Goal: Information Seeking & Learning: Learn about a topic

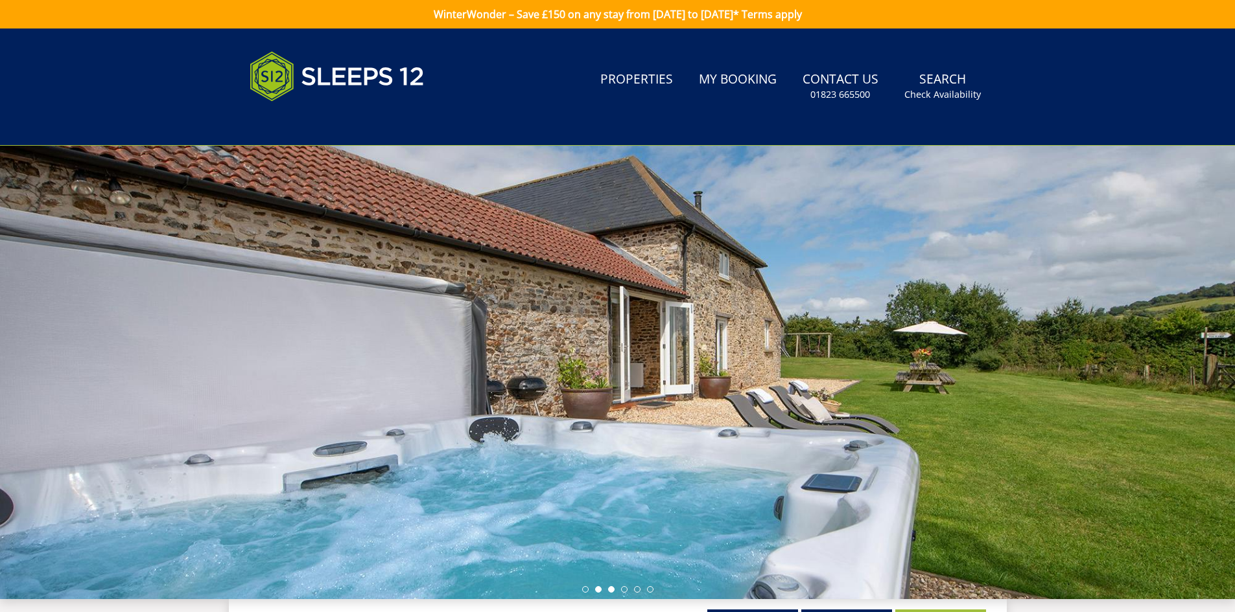
click at [596, 590] on li at bounding box center [598, 590] width 6 height 6
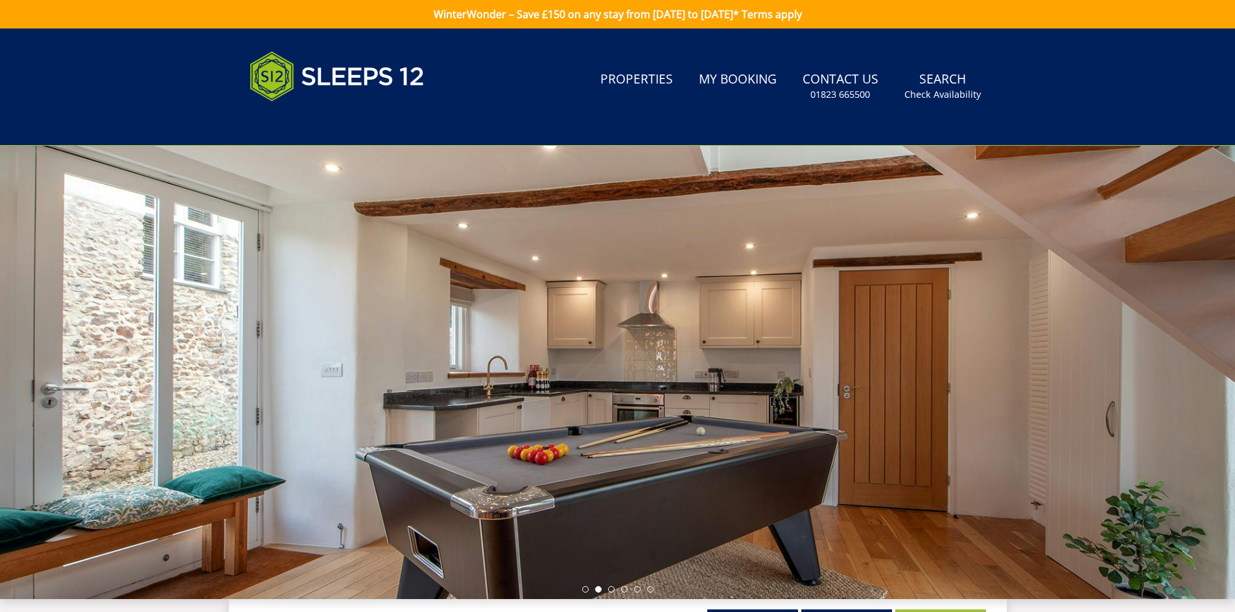
click at [582, 592] on ul at bounding box center [617, 590] width 71 height 6
click at [583, 588] on li at bounding box center [585, 590] width 6 height 6
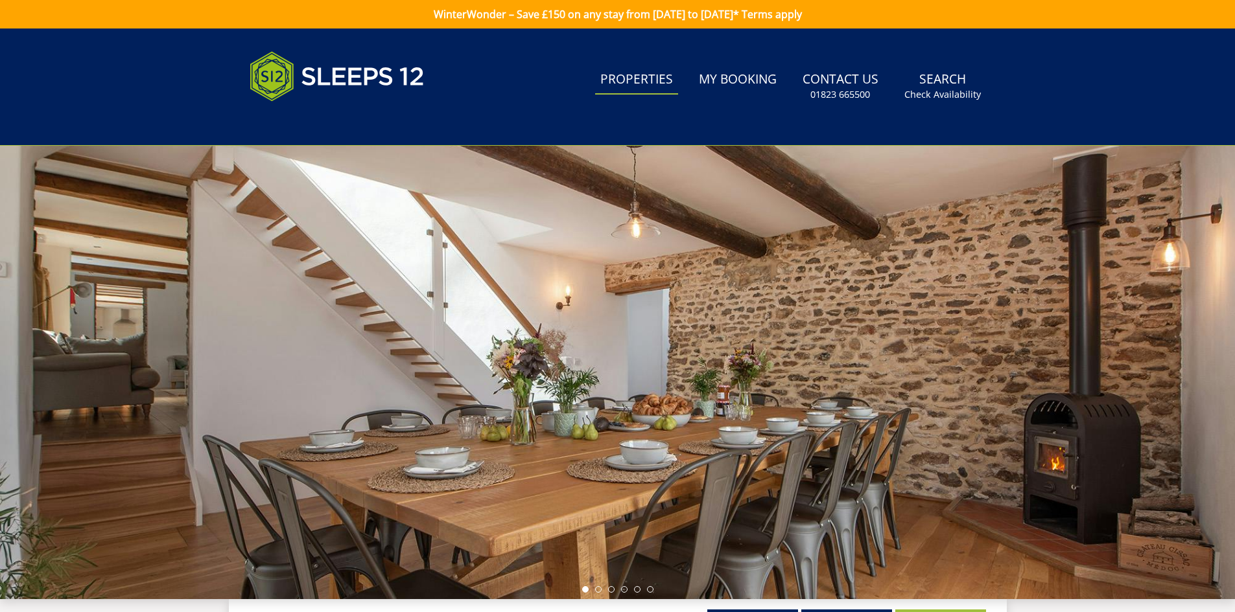
click at [651, 84] on link "Properties" at bounding box center [636, 79] width 83 height 29
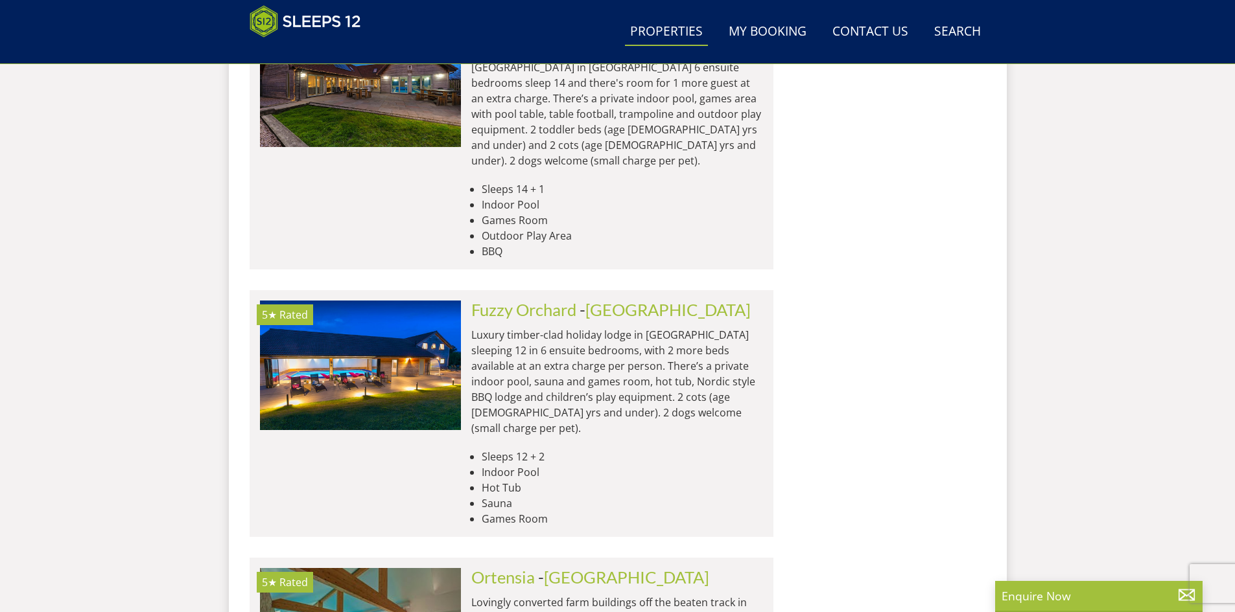
scroll to position [5278, 0]
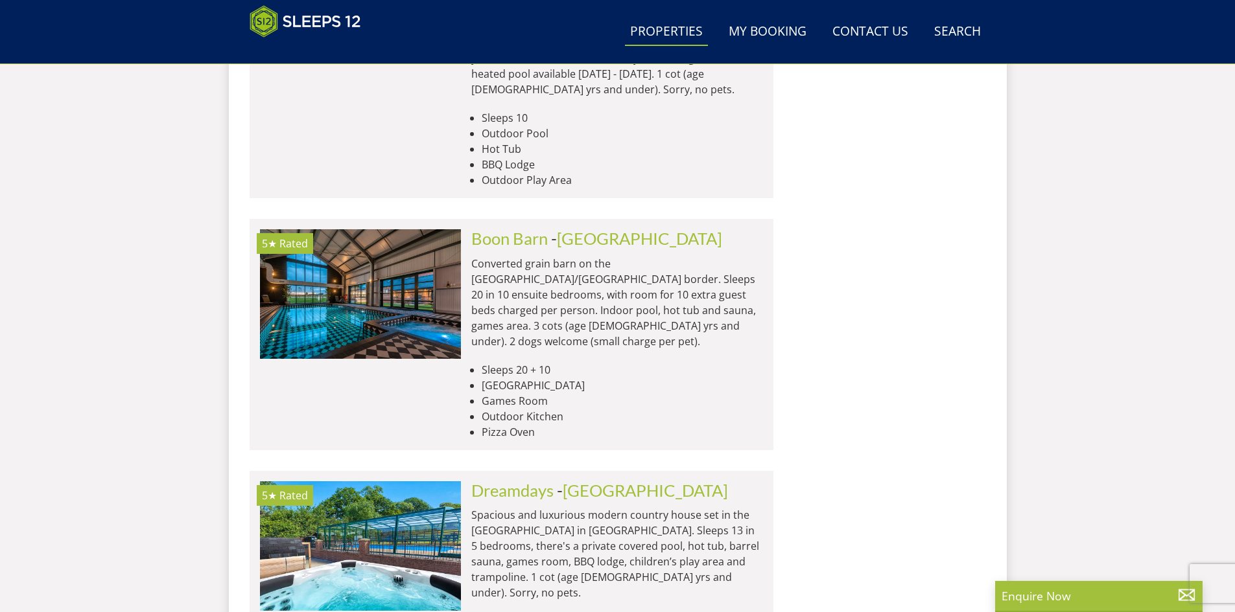
scroll to position [9377, 0]
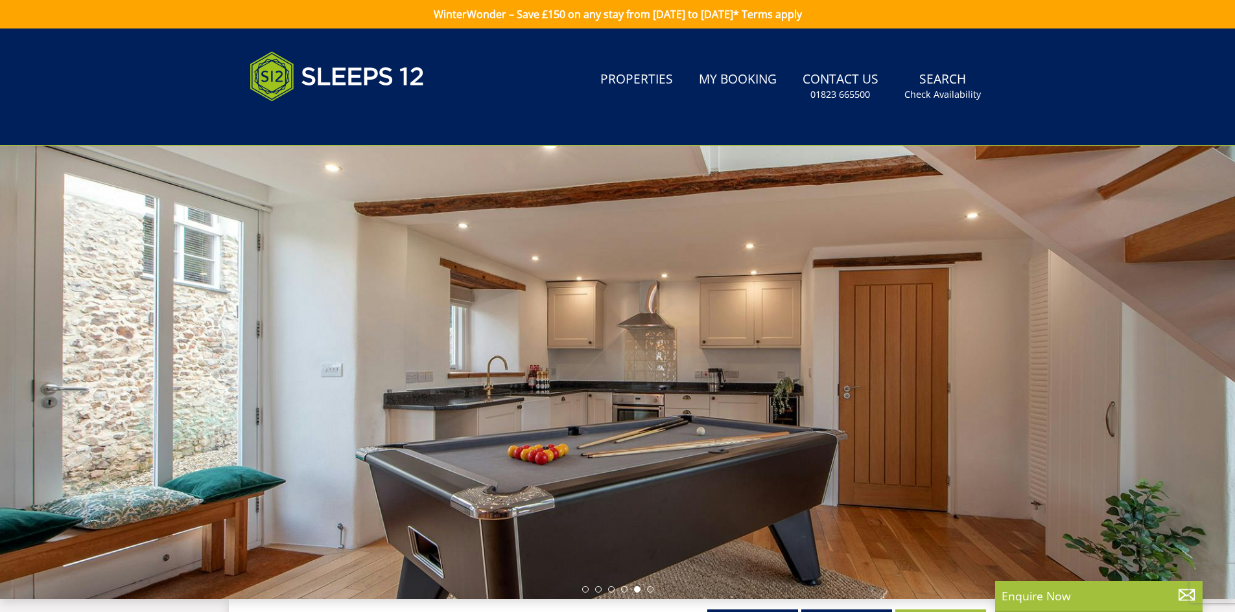
click at [860, 610] on link "Gallery" at bounding box center [846, 623] width 91 height 26
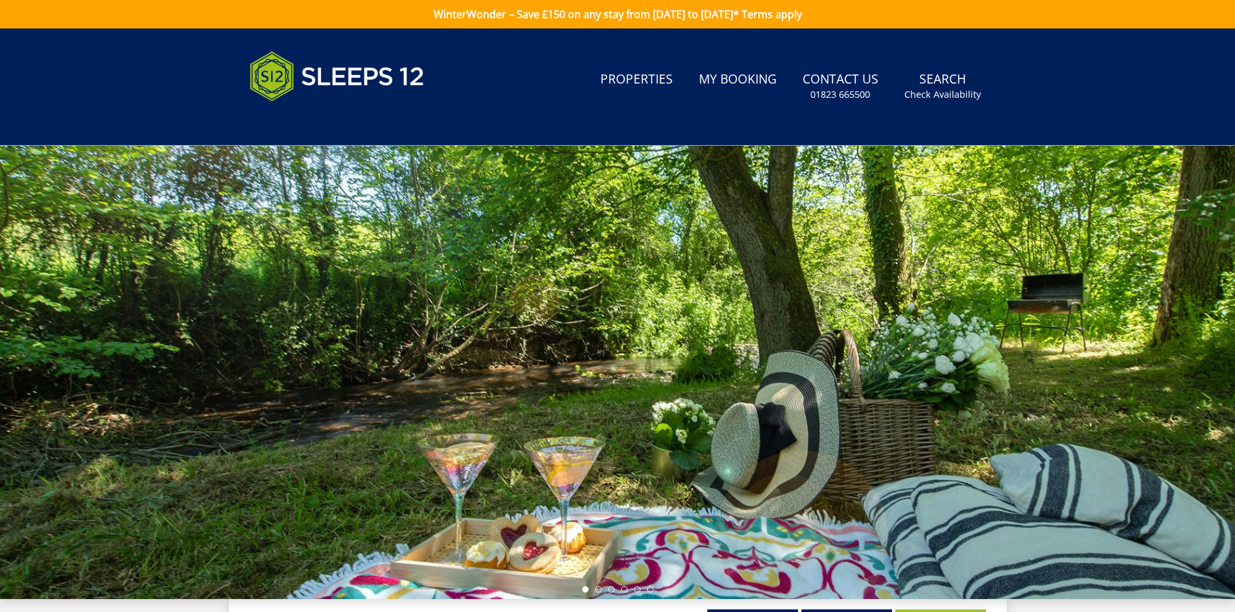
click at [926, 611] on link "Availability" at bounding box center [940, 623] width 91 height 26
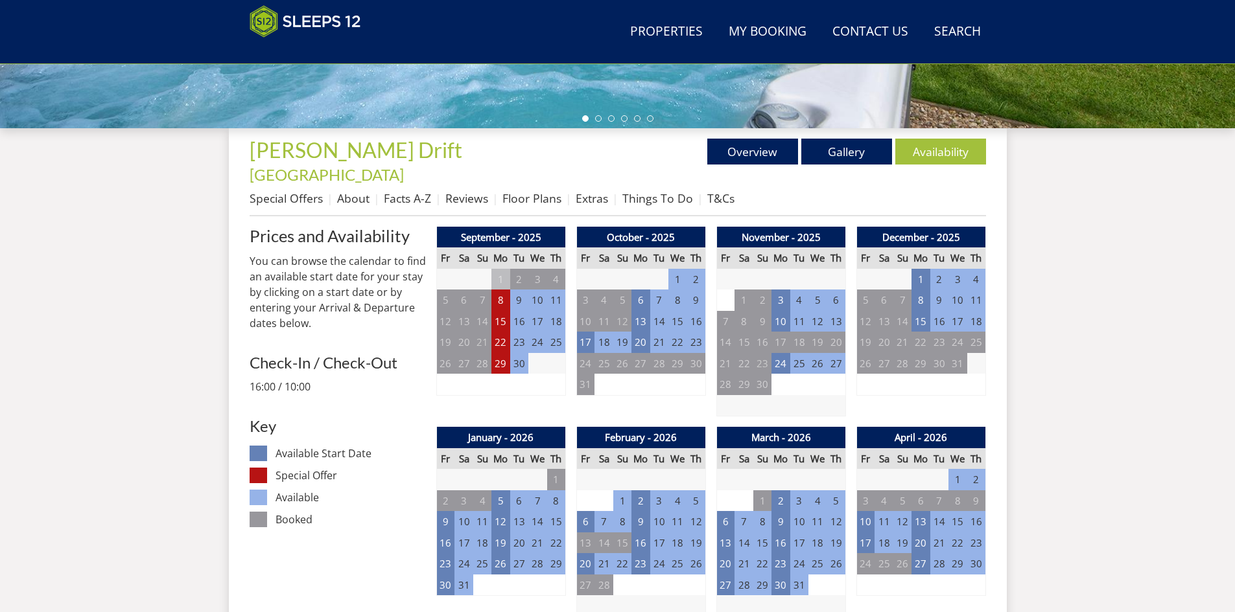
scroll to position [428, 0]
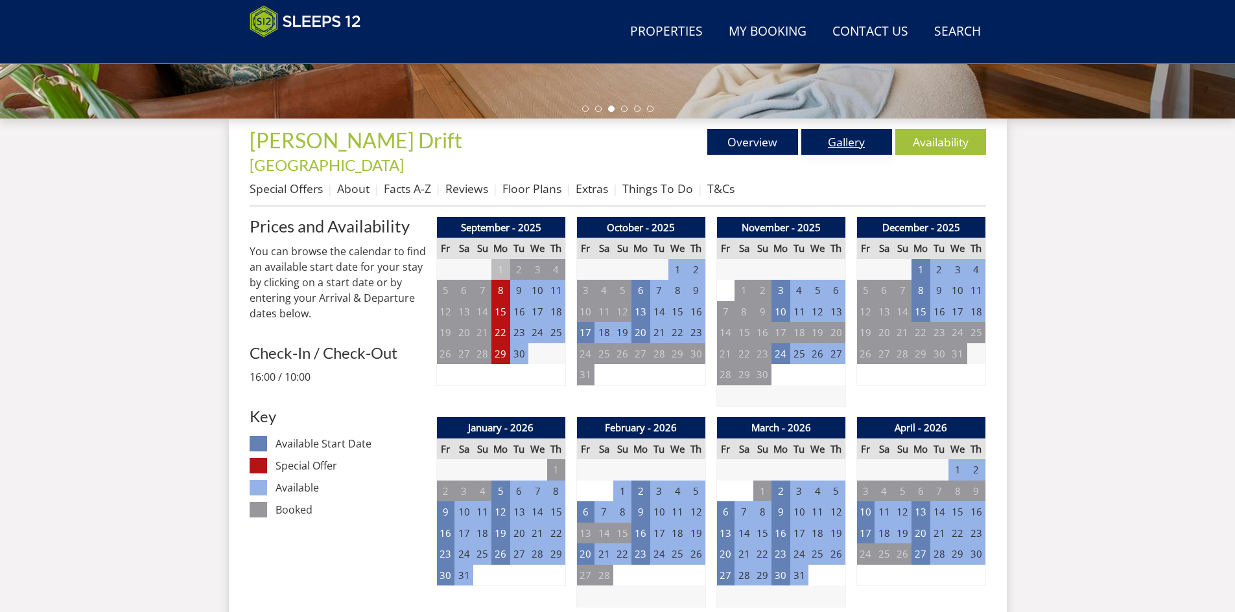
click at [837, 145] on link "Gallery" at bounding box center [846, 142] width 91 height 26
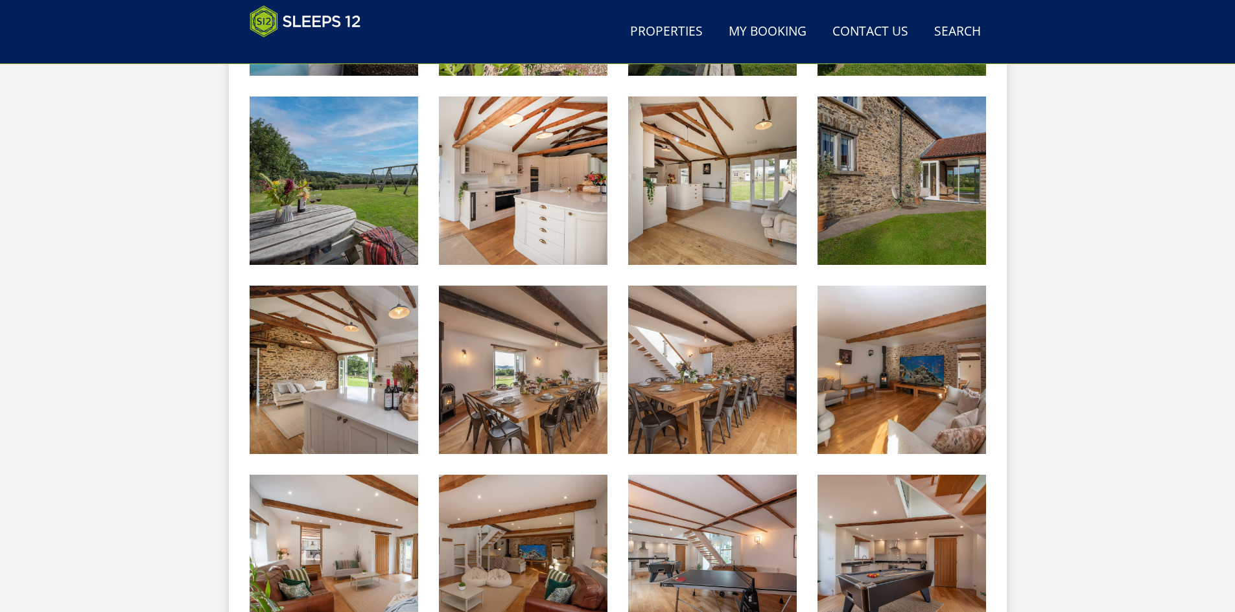
scroll to position [933, 0]
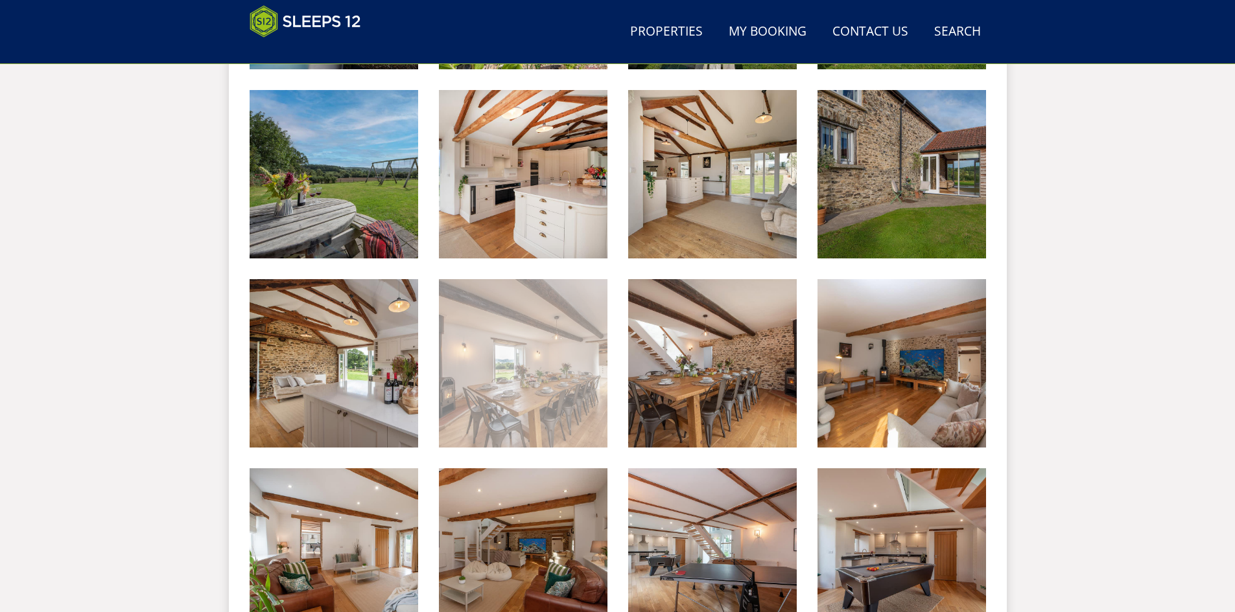
click at [467, 358] on img at bounding box center [523, 363] width 169 height 169
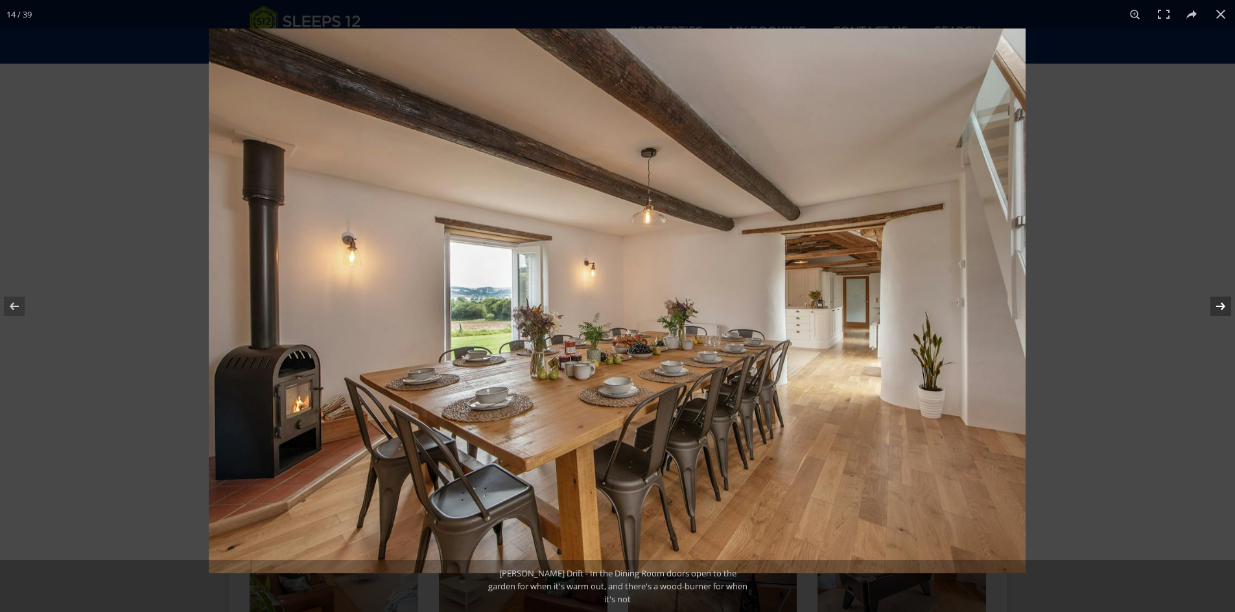
click at [1217, 301] on button at bounding box center [1211, 306] width 45 height 65
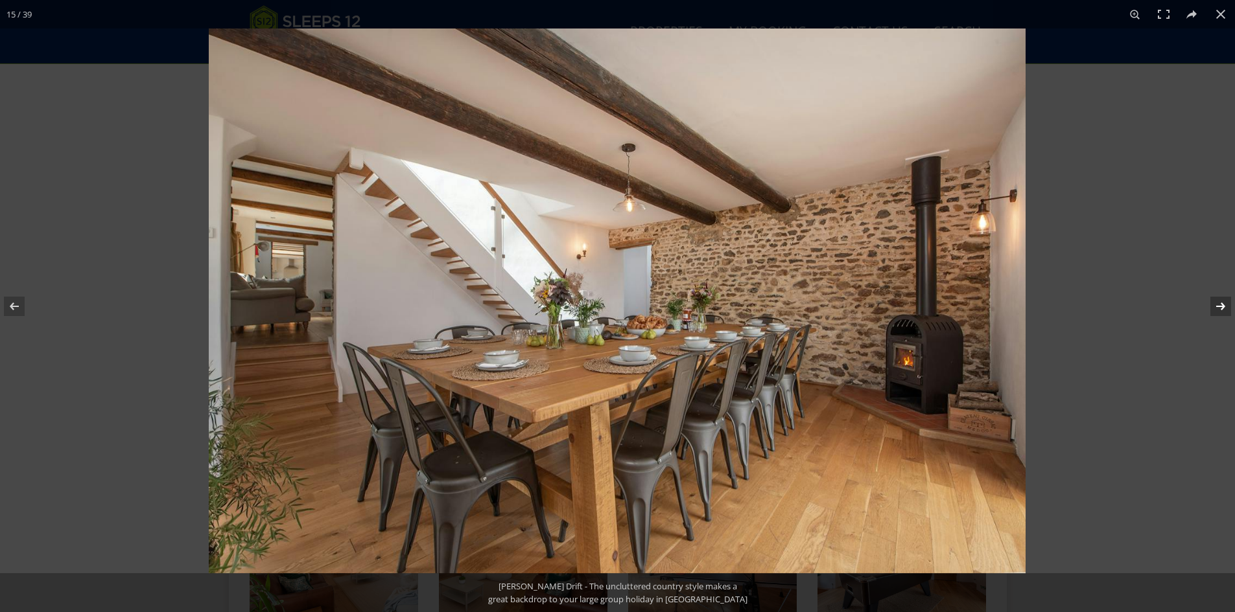
click at [1217, 301] on button at bounding box center [1211, 306] width 45 height 65
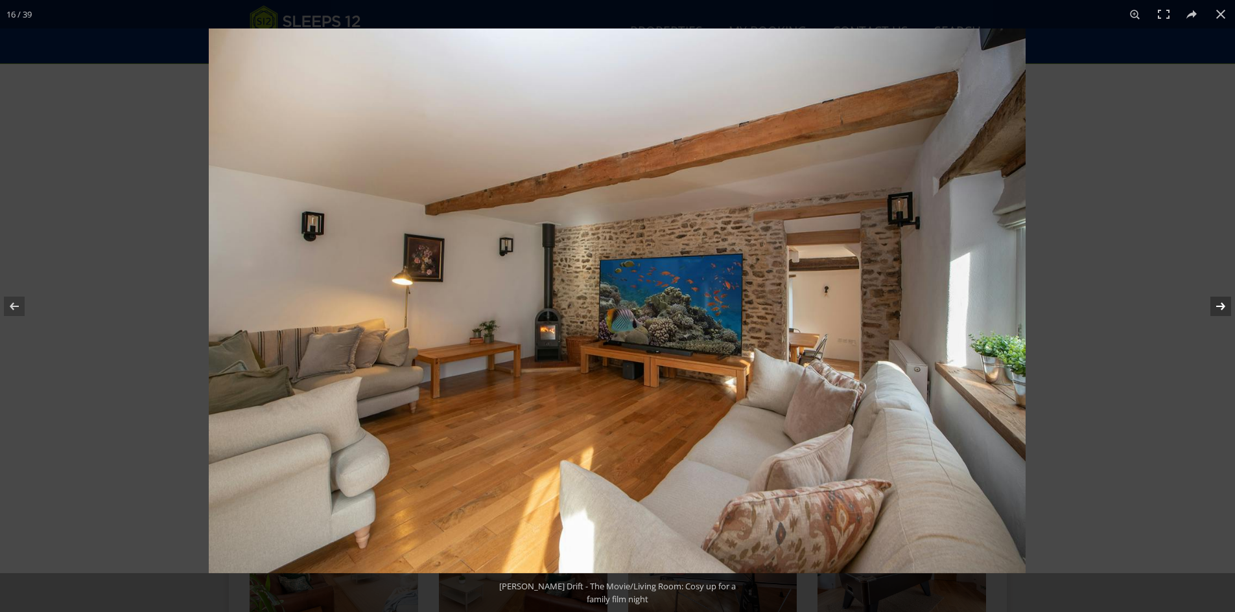
click at [1217, 301] on button at bounding box center [1211, 306] width 45 height 65
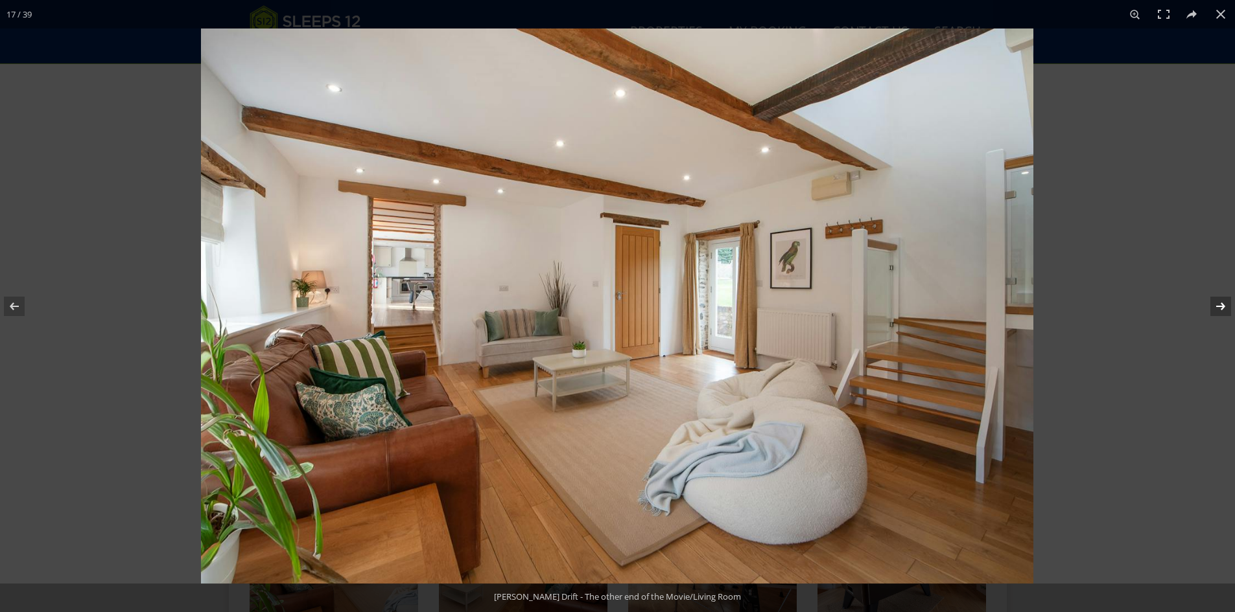
click at [1217, 301] on button at bounding box center [1211, 306] width 45 height 65
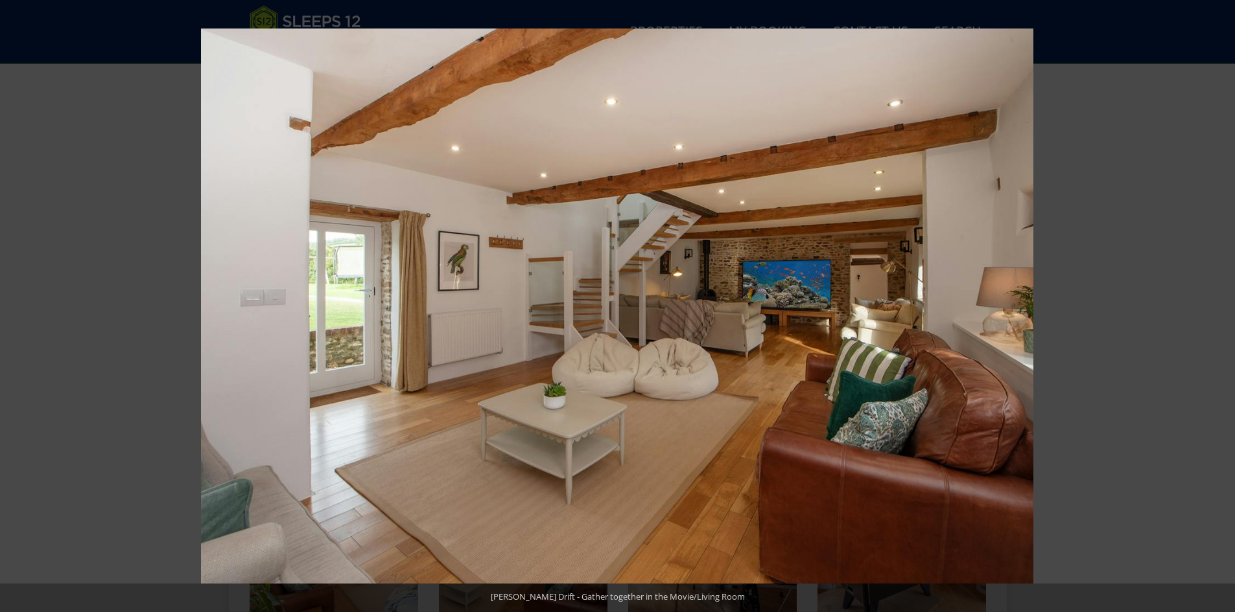
click at [1217, 301] on button at bounding box center [1211, 306] width 45 height 65
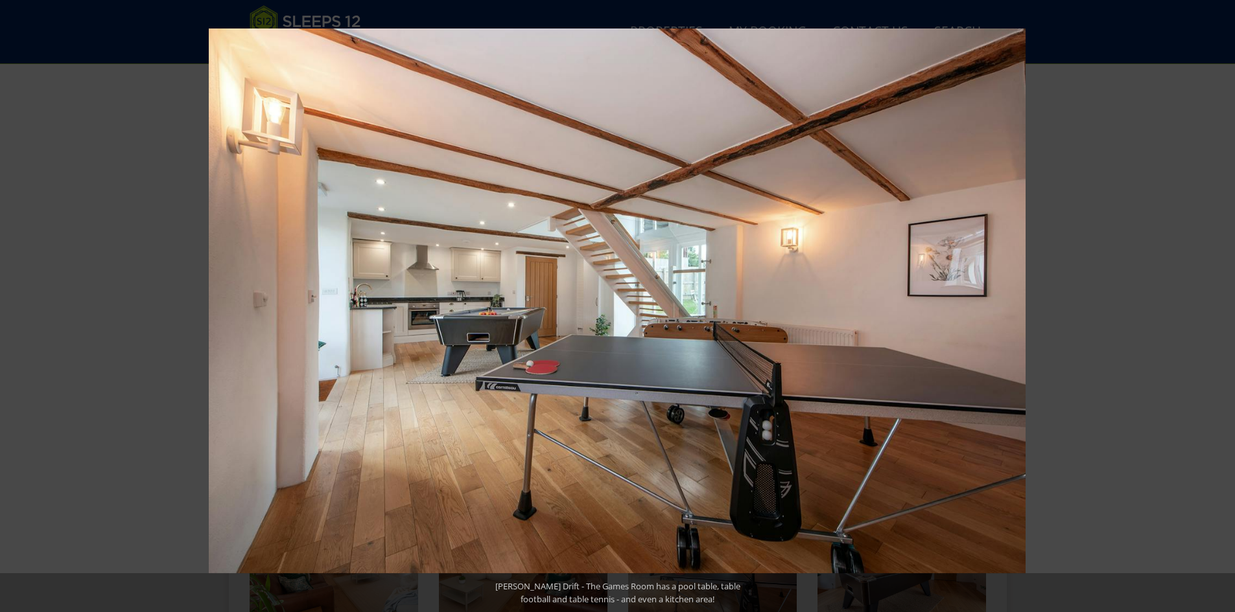
click at [1217, 301] on button at bounding box center [1211, 306] width 45 height 65
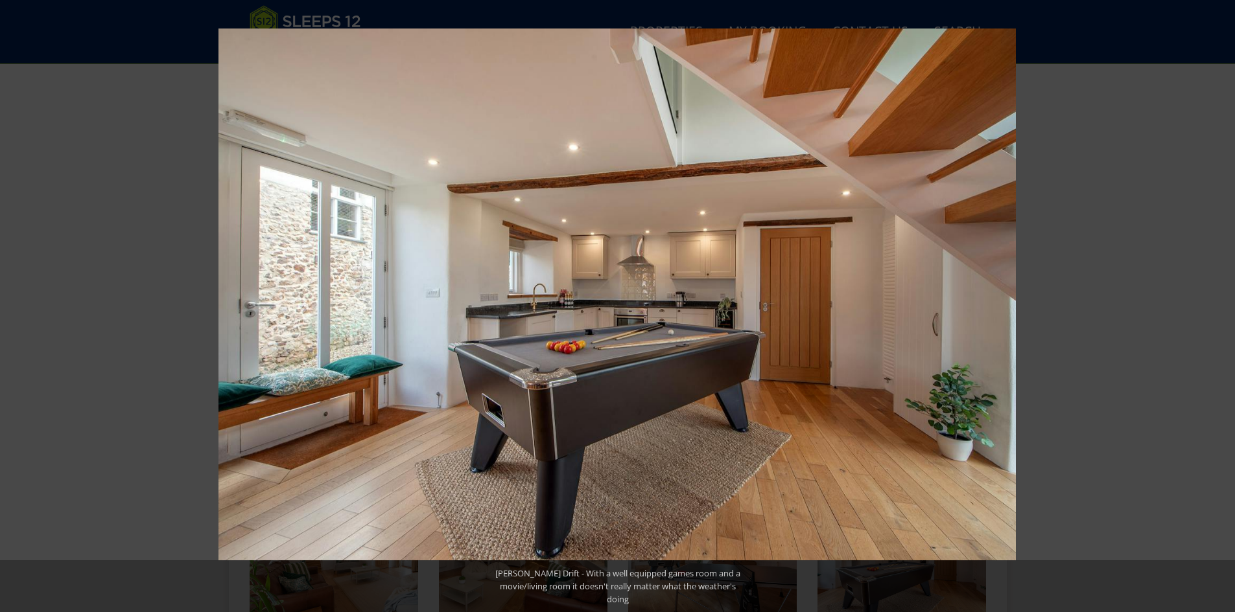
click at [1217, 301] on button at bounding box center [1211, 306] width 45 height 65
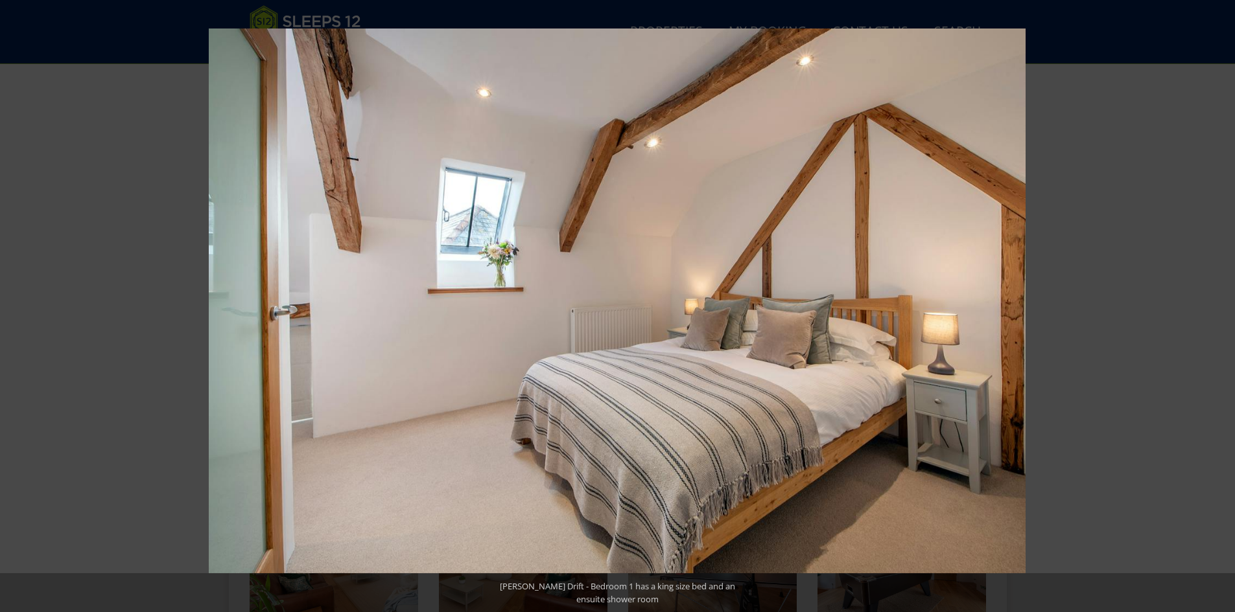
click at [1218, 305] on button at bounding box center [1211, 306] width 45 height 65
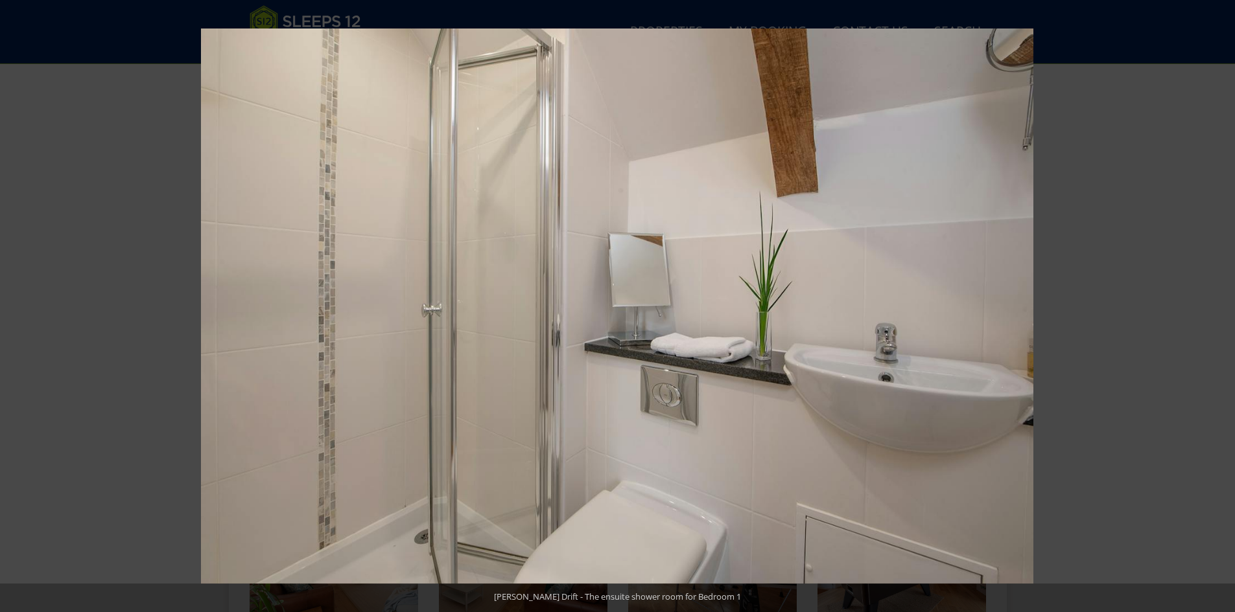
click at [1218, 305] on button at bounding box center [1211, 306] width 45 height 65
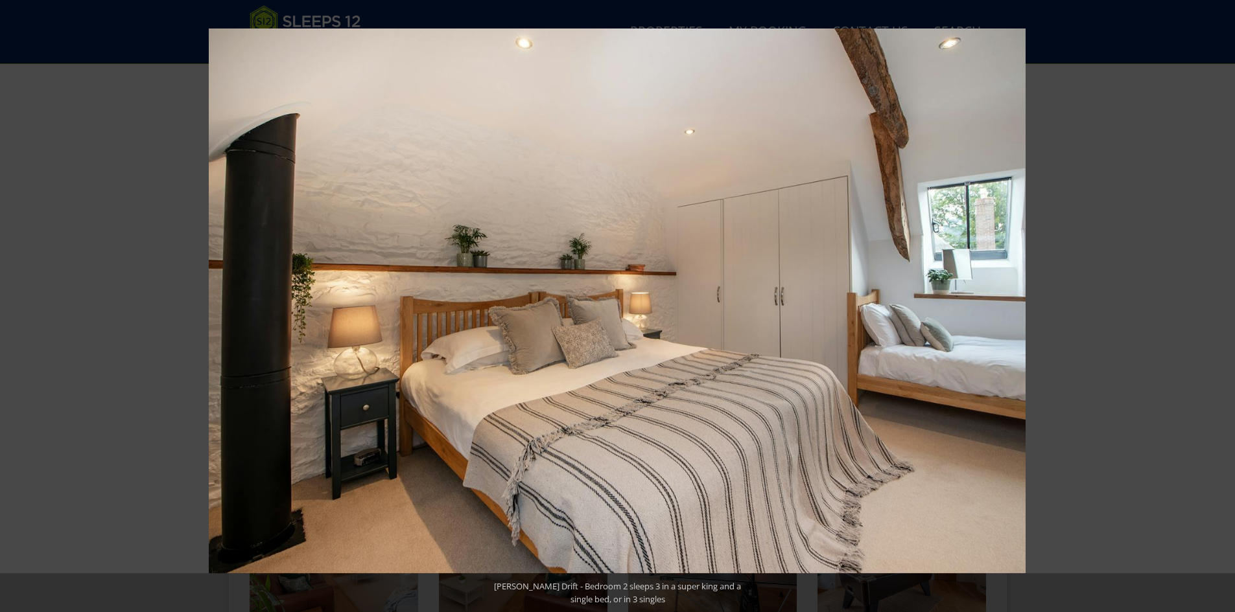
click at [1221, 303] on button at bounding box center [1211, 306] width 45 height 65
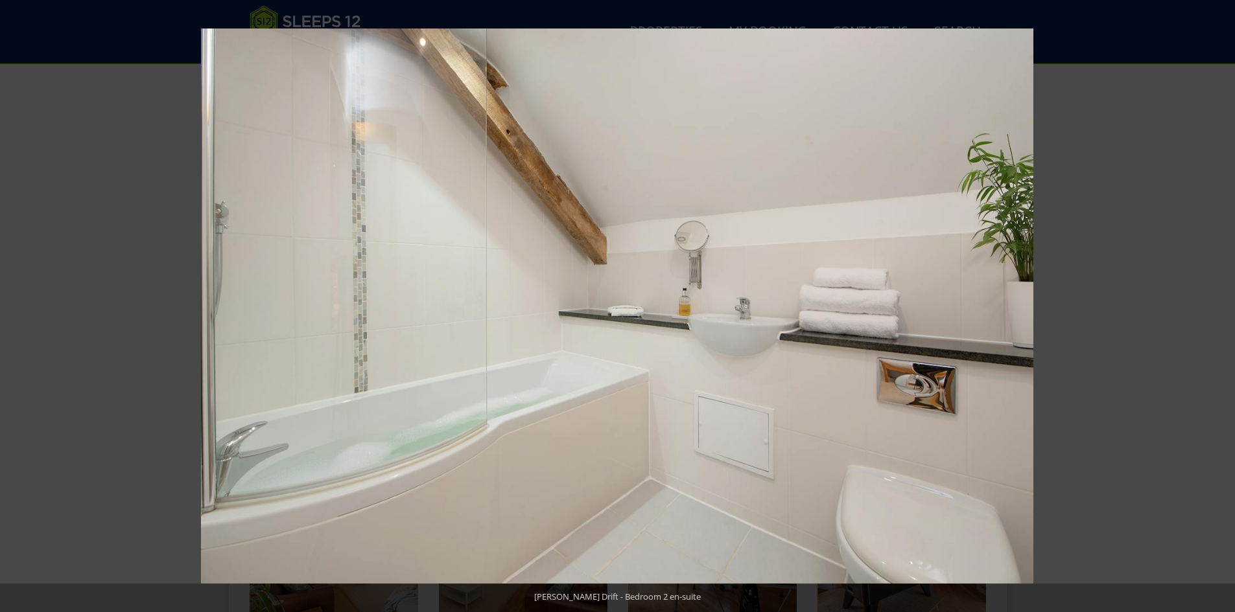
click at [1221, 303] on button at bounding box center [1211, 306] width 45 height 65
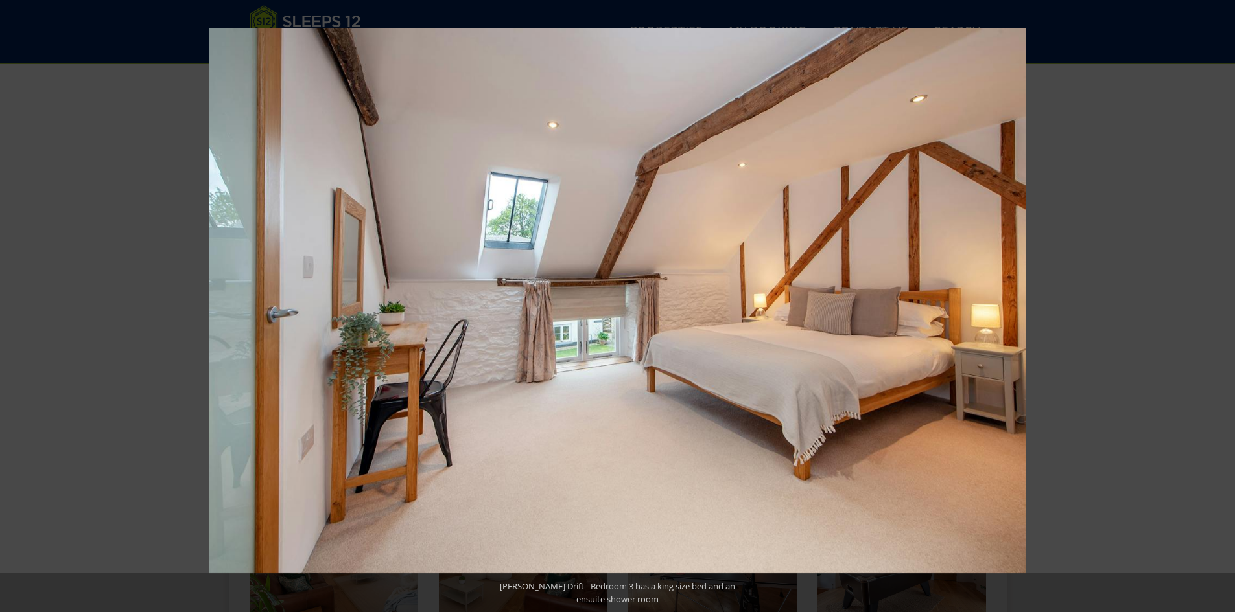
click at [1221, 303] on button at bounding box center [1211, 306] width 45 height 65
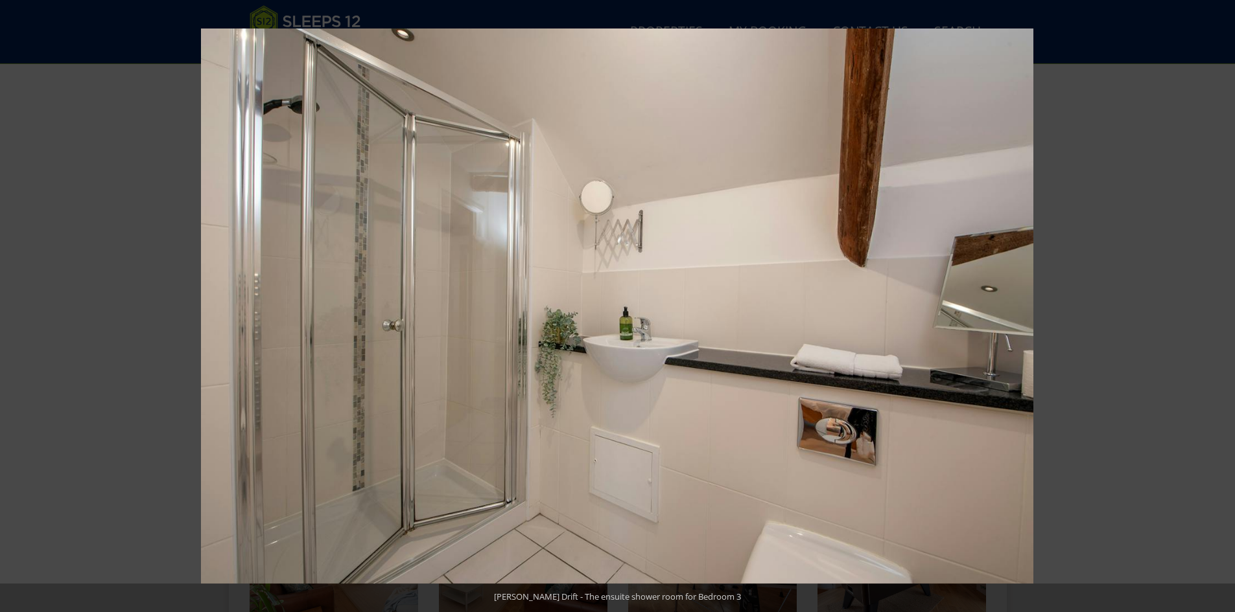
click at [1221, 303] on button at bounding box center [1211, 306] width 45 height 65
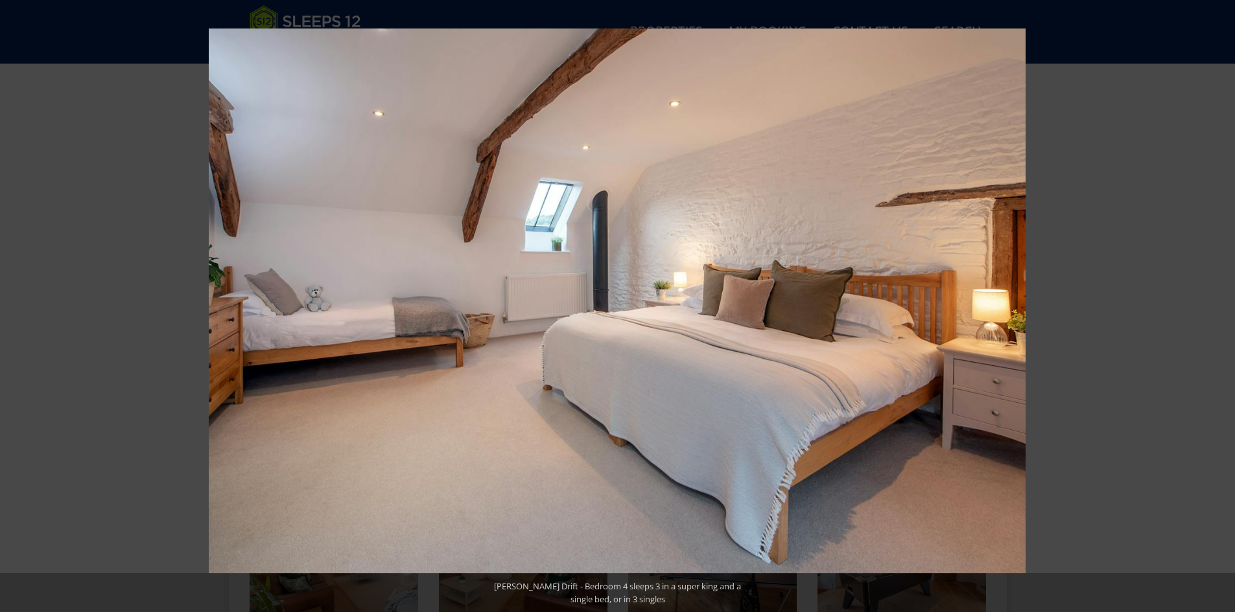
click at [1221, 303] on button at bounding box center [1211, 306] width 45 height 65
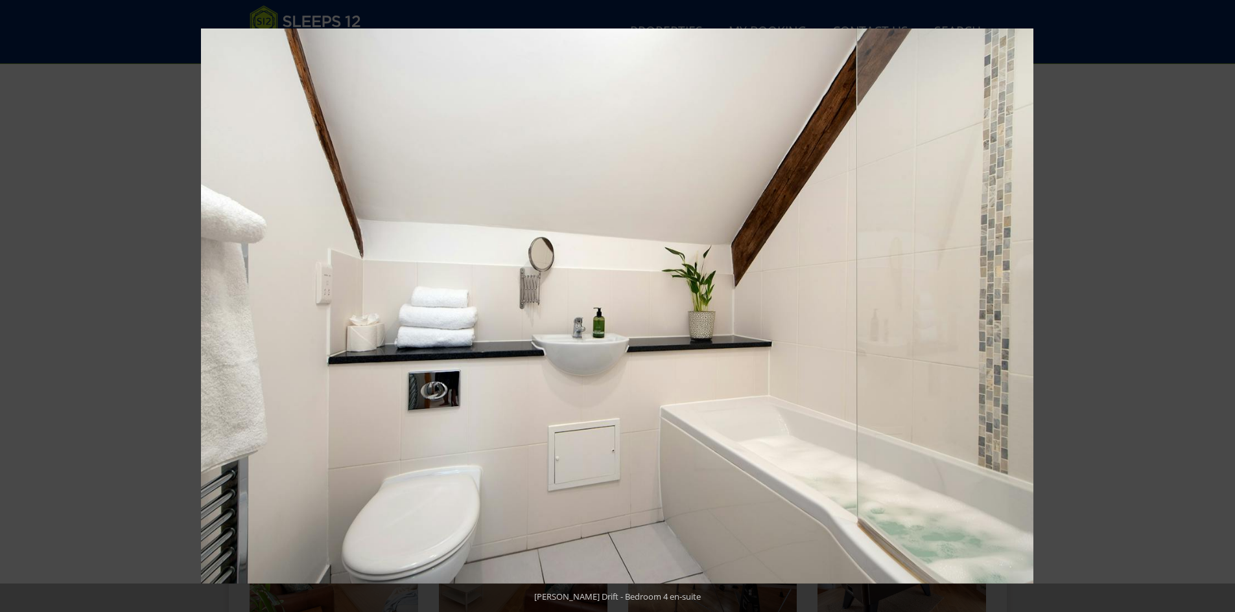
click at [1221, 303] on button at bounding box center [1211, 306] width 45 height 65
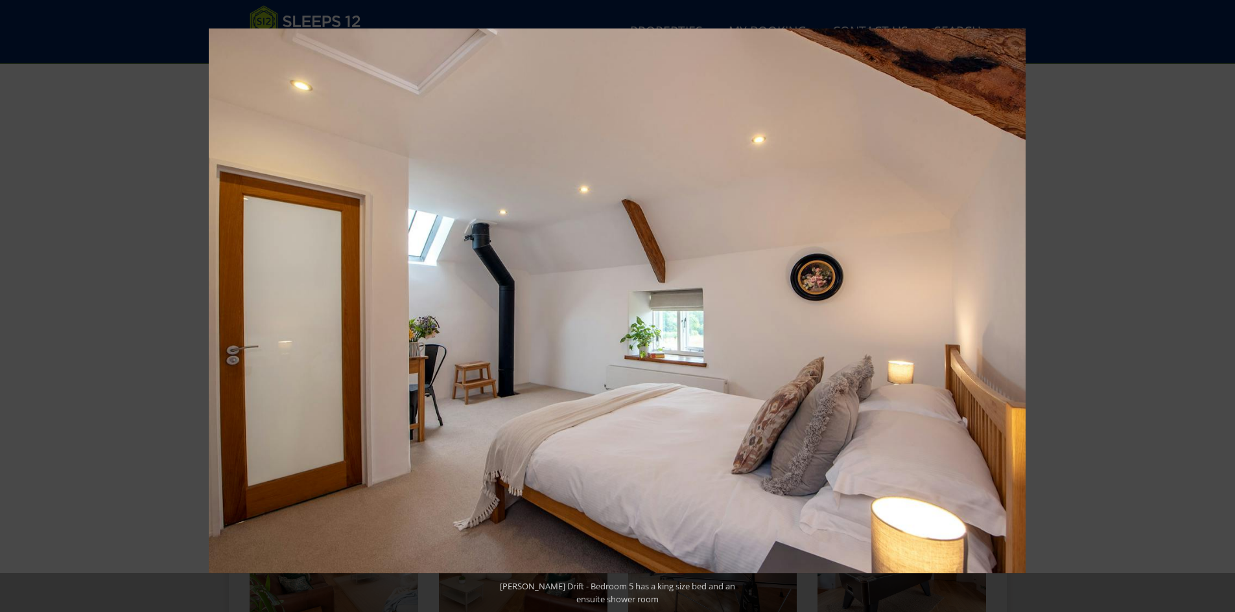
click at [1221, 303] on button at bounding box center [1211, 306] width 45 height 65
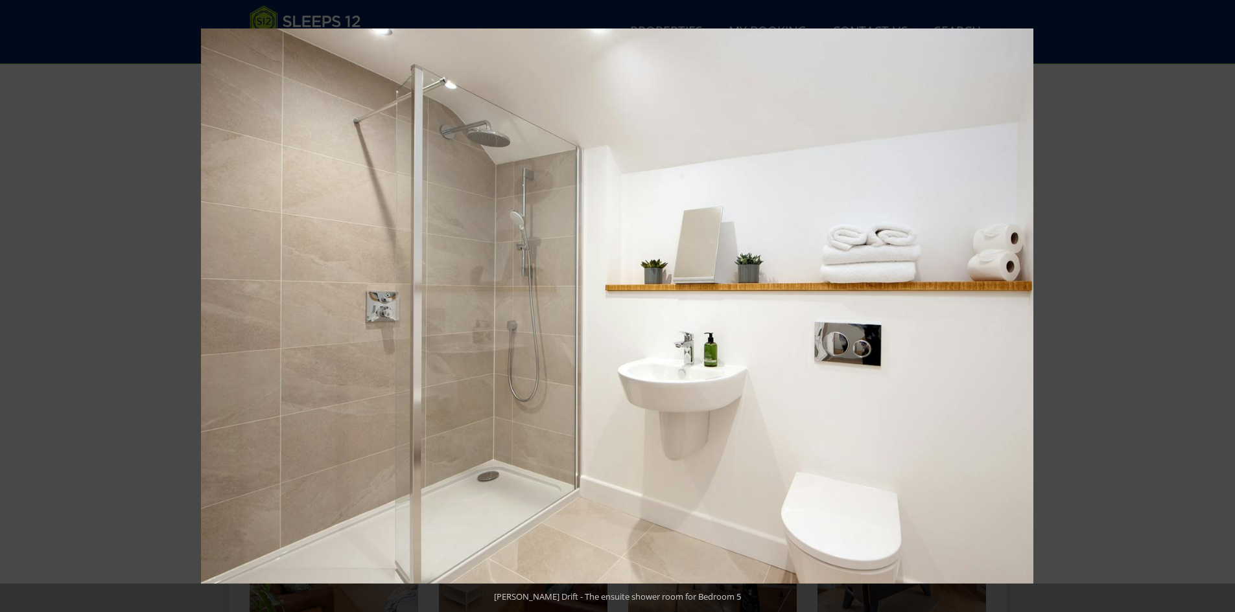
click at [1221, 303] on button at bounding box center [1211, 306] width 45 height 65
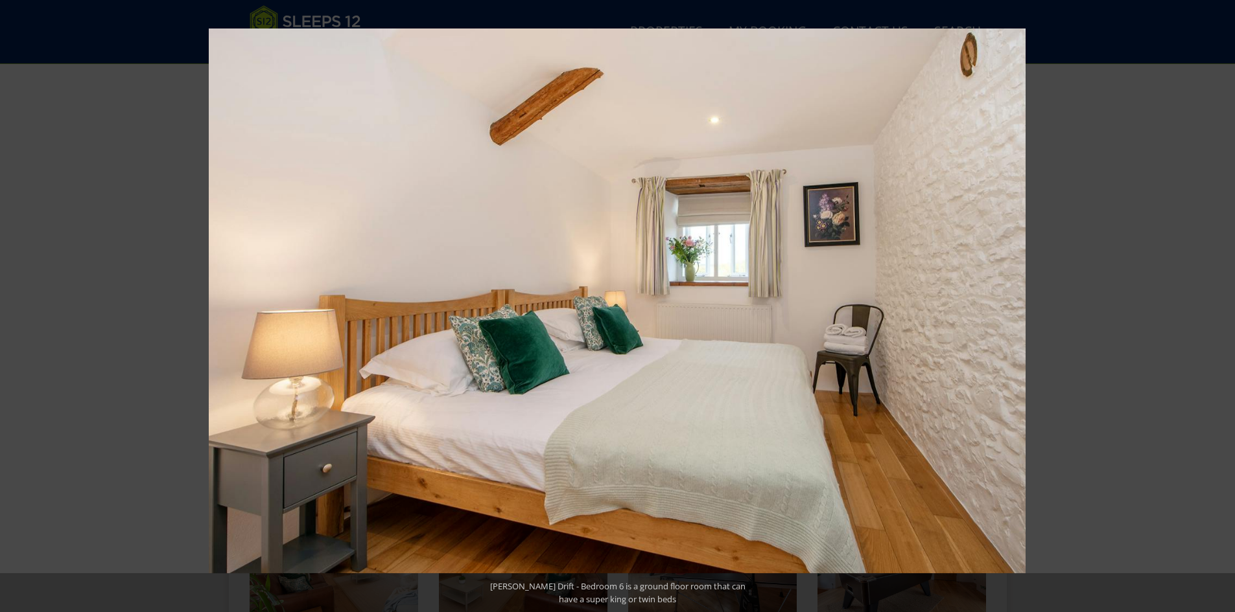
click at [1221, 303] on button at bounding box center [1211, 306] width 45 height 65
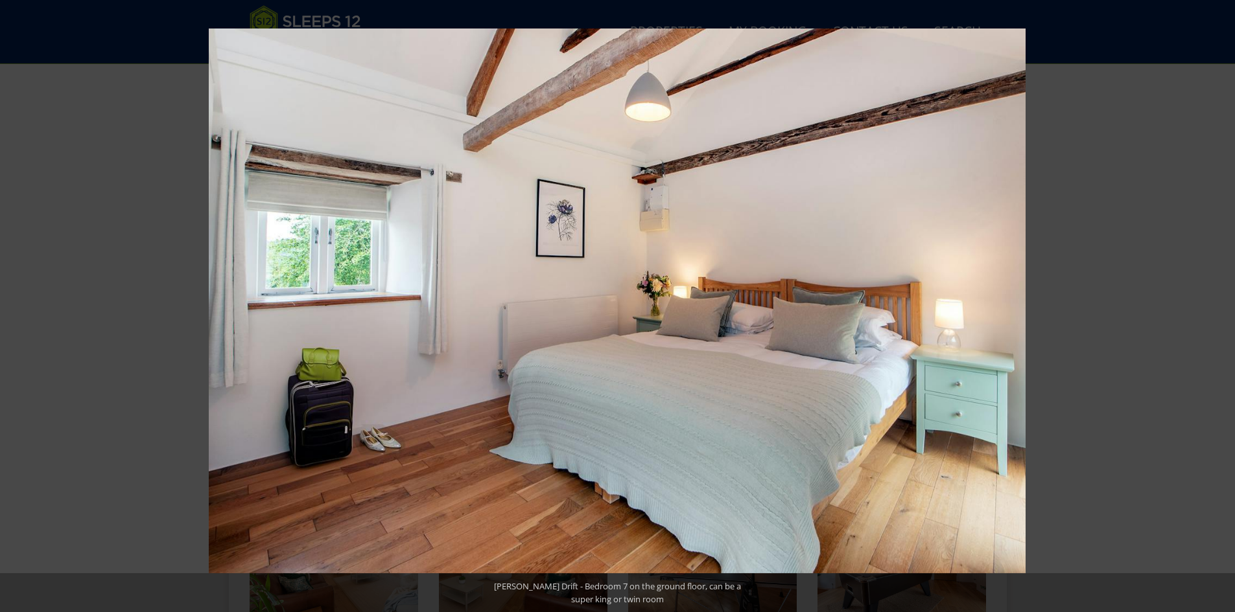
click at [1221, 303] on button at bounding box center [1211, 306] width 45 height 65
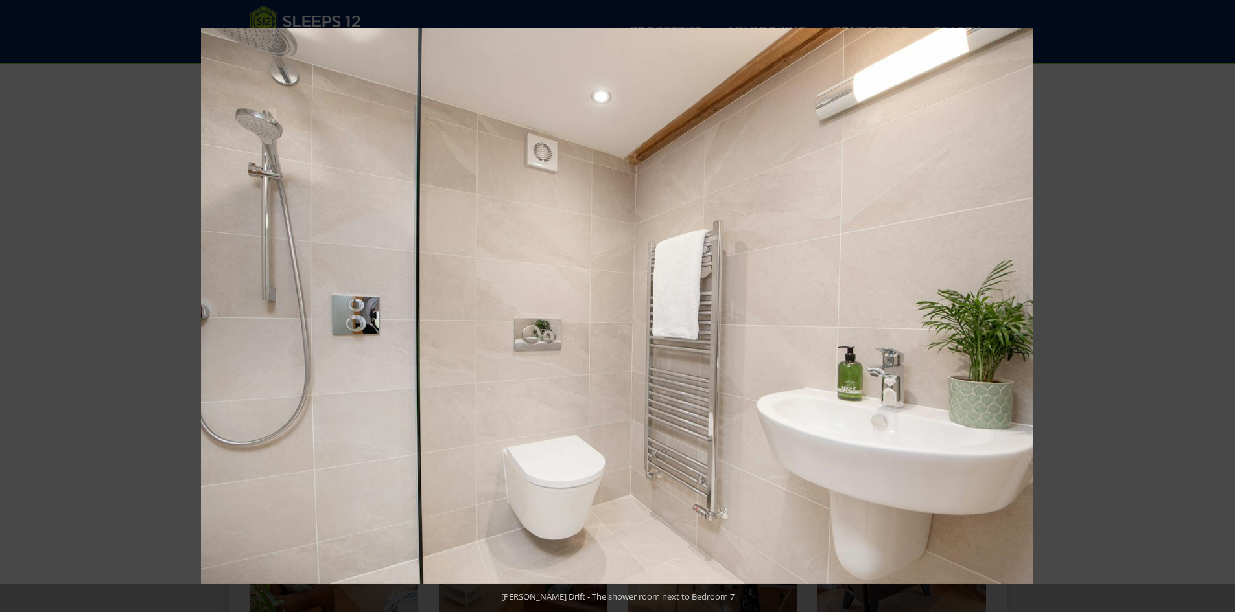
click at [1221, 303] on button at bounding box center [1211, 306] width 45 height 65
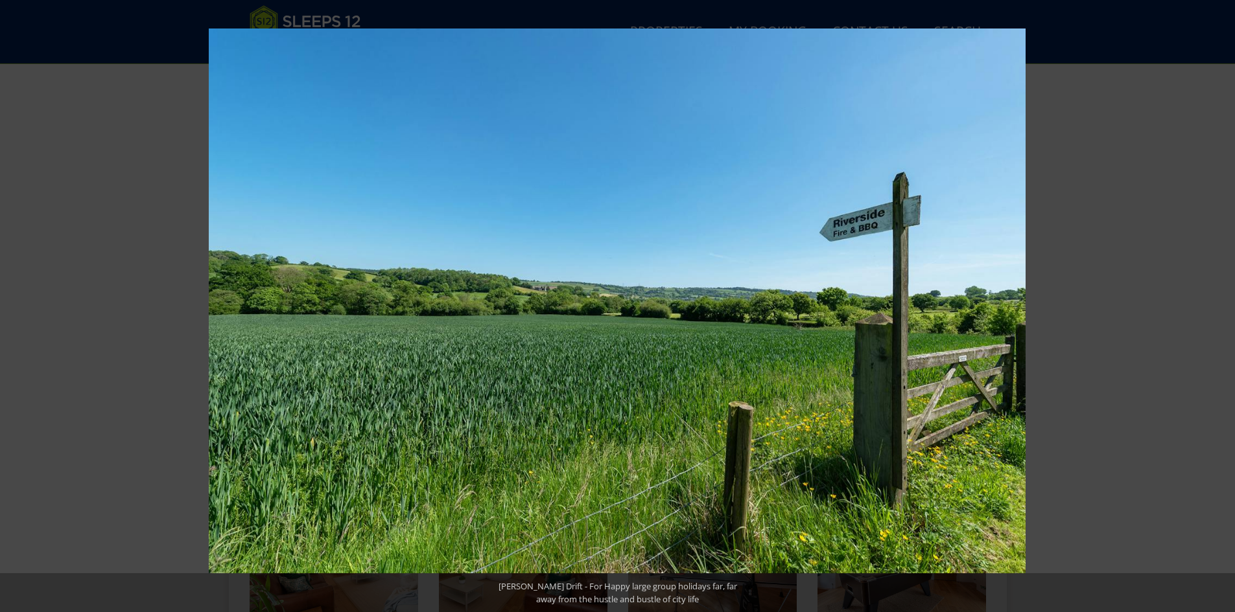
click at [1221, 303] on button at bounding box center [1211, 306] width 45 height 65
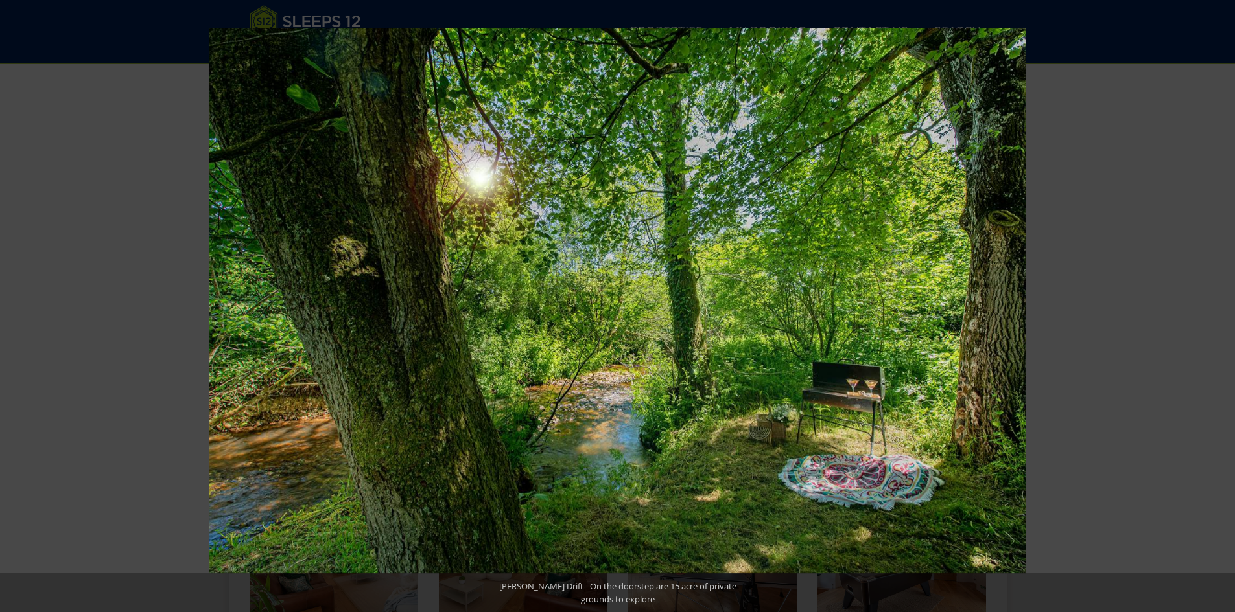
click at [1221, 303] on button at bounding box center [1211, 306] width 45 height 65
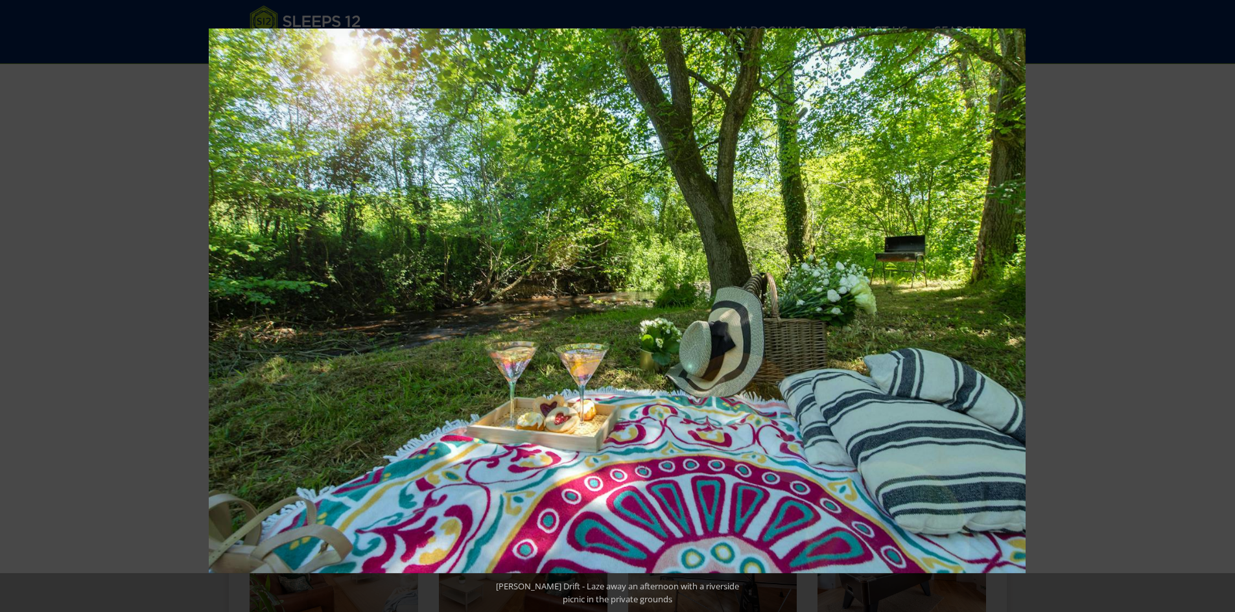
click at [1221, 303] on button at bounding box center [1211, 306] width 45 height 65
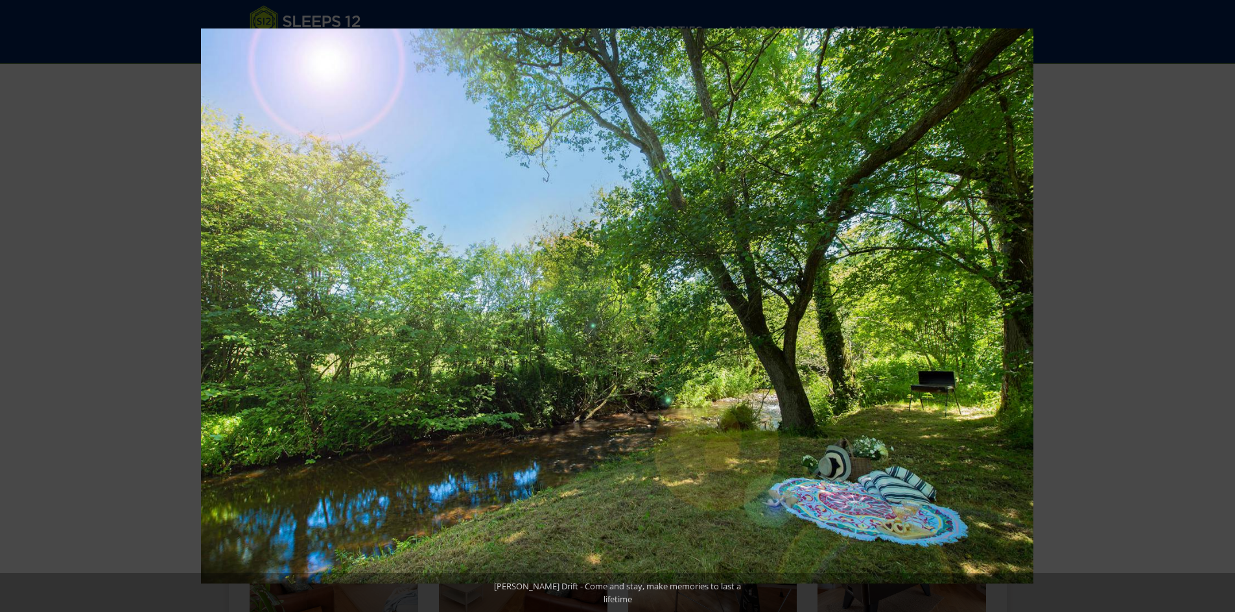
click at [1221, 303] on button at bounding box center [1211, 306] width 45 height 65
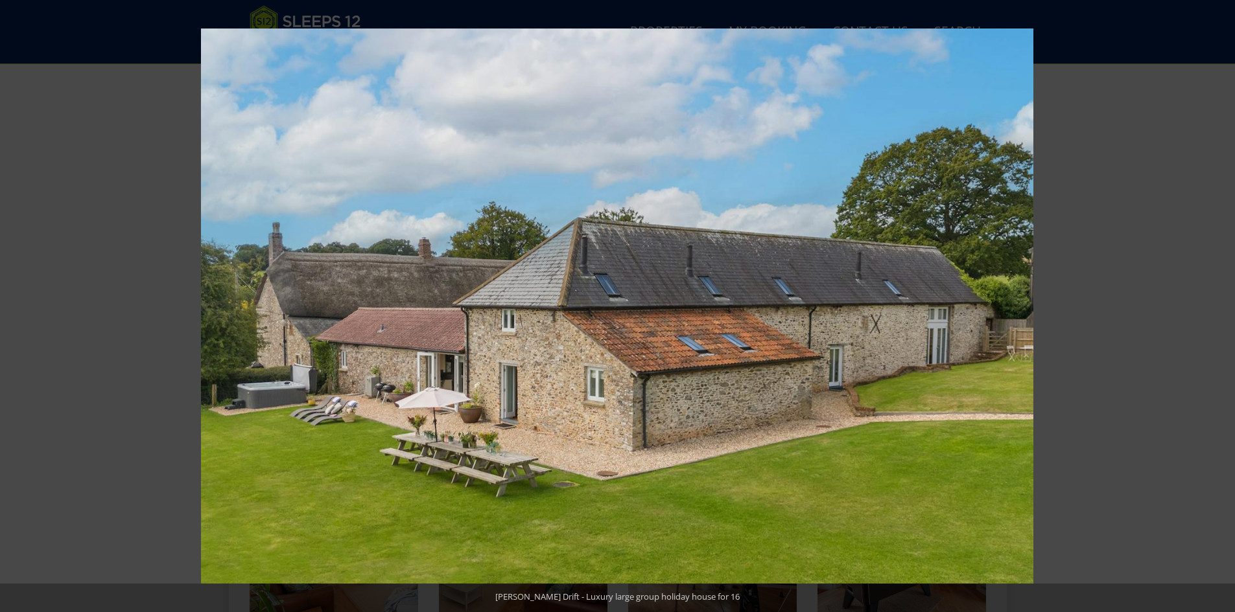
click at [1221, 303] on button at bounding box center [1211, 306] width 45 height 65
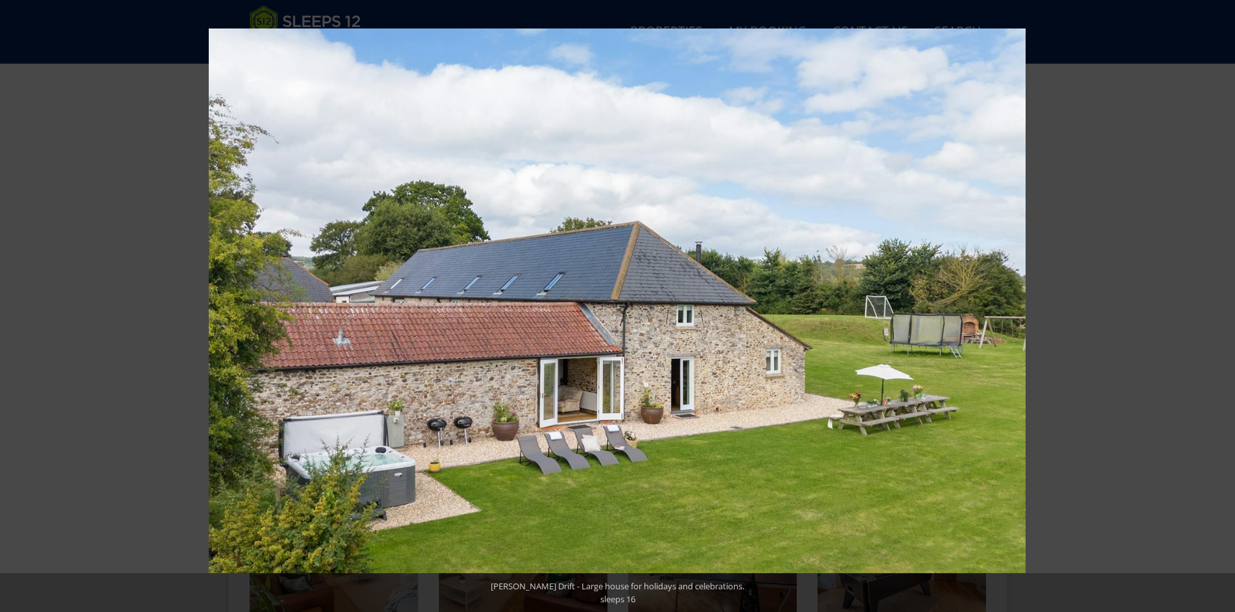
click at [1221, 303] on button at bounding box center [1211, 306] width 45 height 65
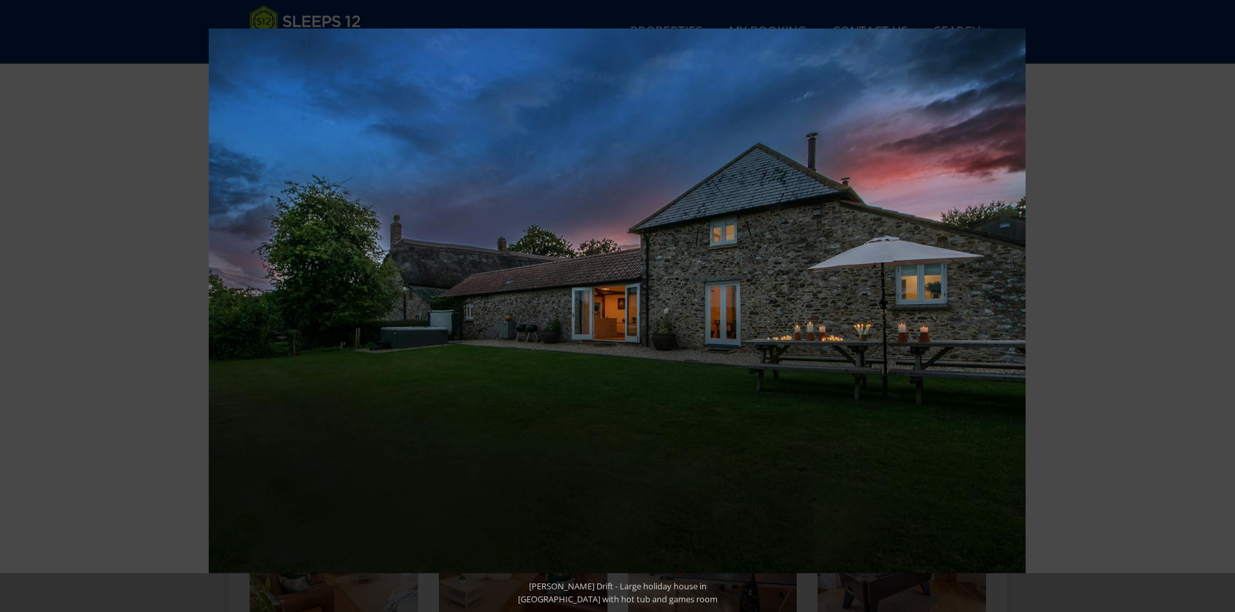
click at [1221, 303] on button at bounding box center [1211, 306] width 45 height 65
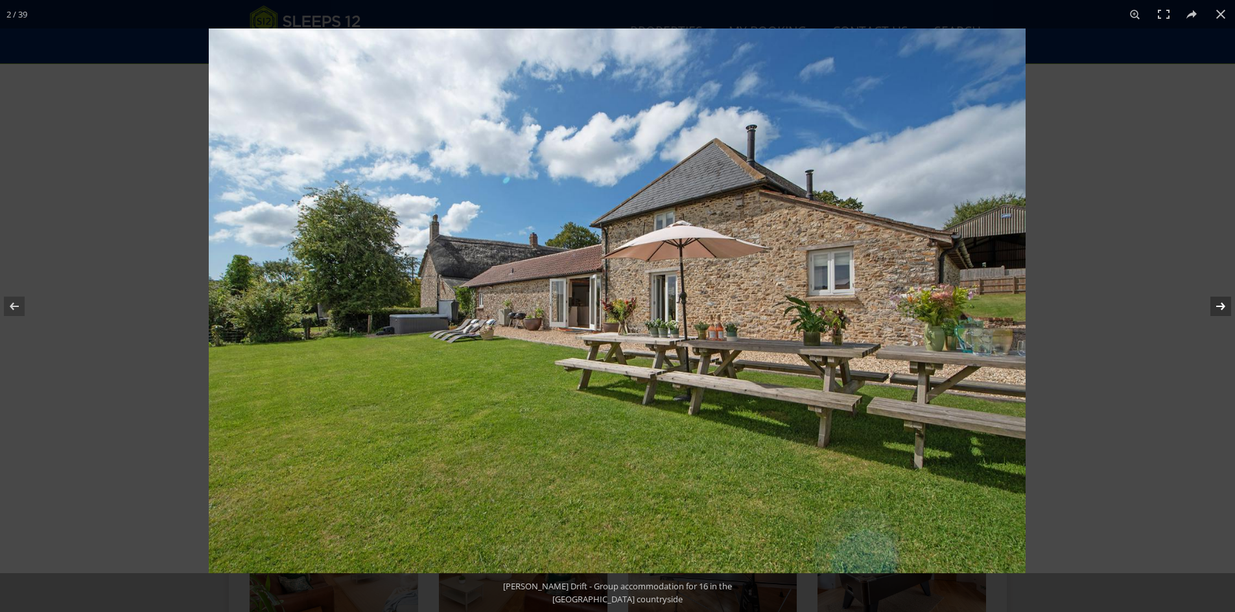
click at [1222, 303] on button at bounding box center [1211, 306] width 45 height 65
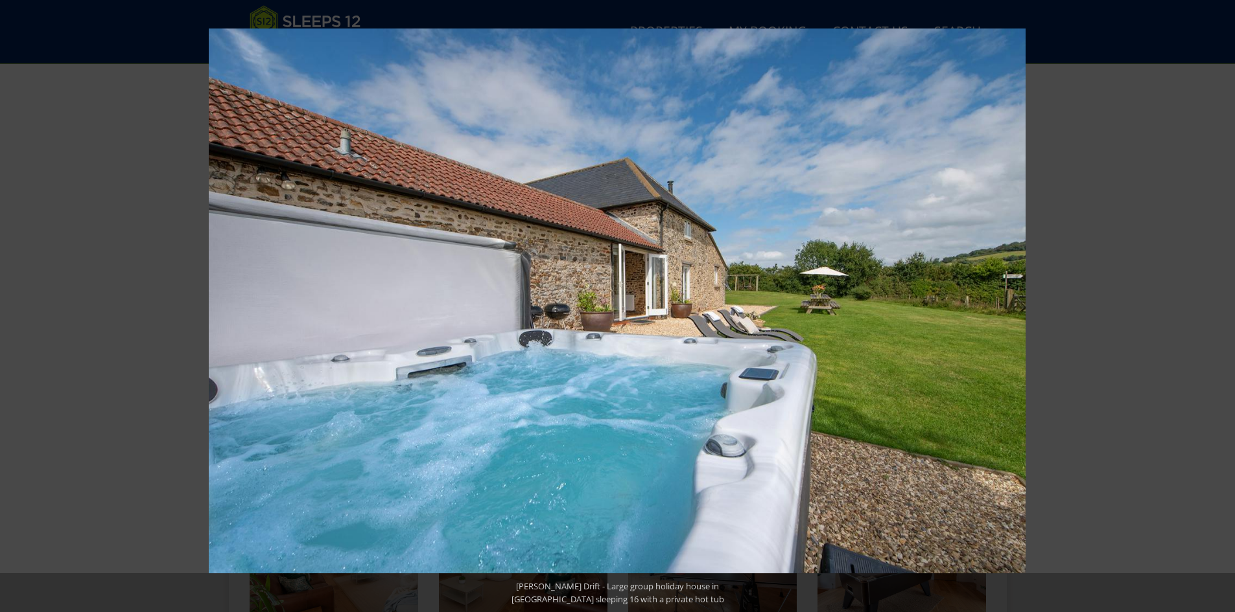
click at [1222, 303] on button at bounding box center [1211, 306] width 45 height 65
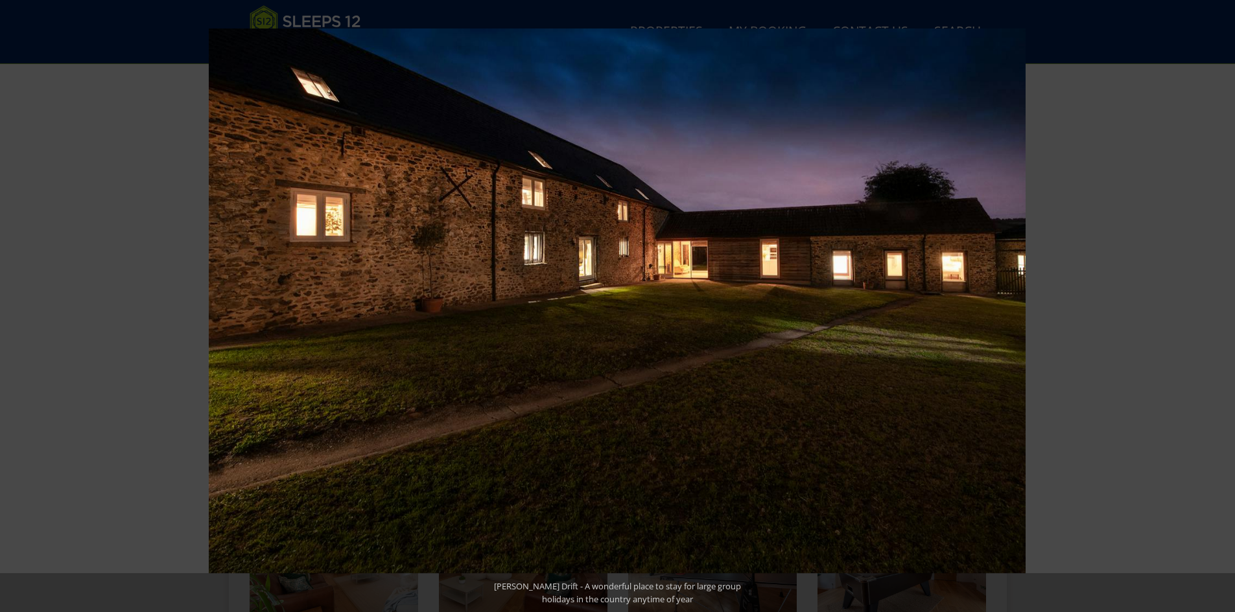
click at [1222, 303] on button at bounding box center [1211, 306] width 45 height 65
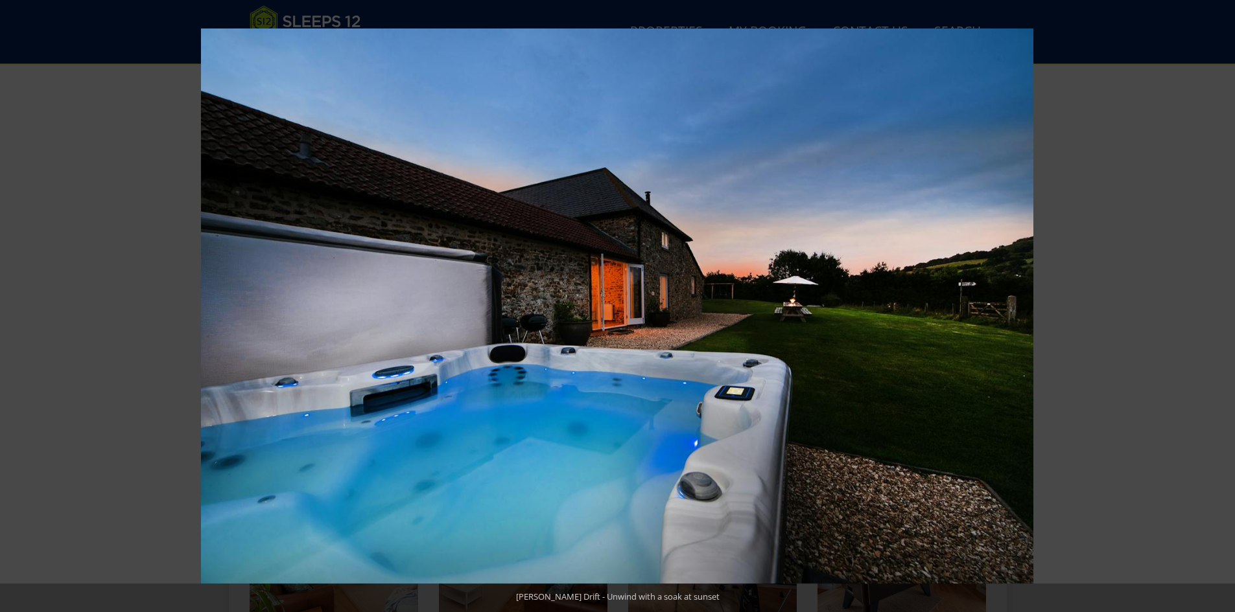
click at [1222, 303] on button at bounding box center [1211, 306] width 45 height 65
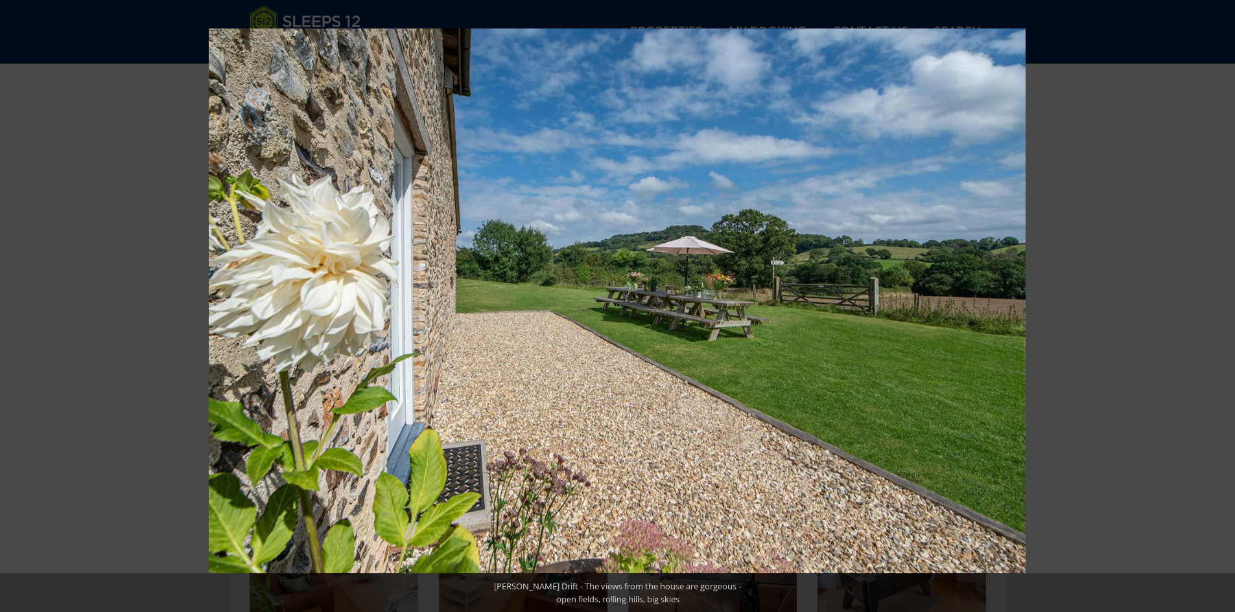
click at [1222, 303] on button at bounding box center [1211, 306] width 45 height 65
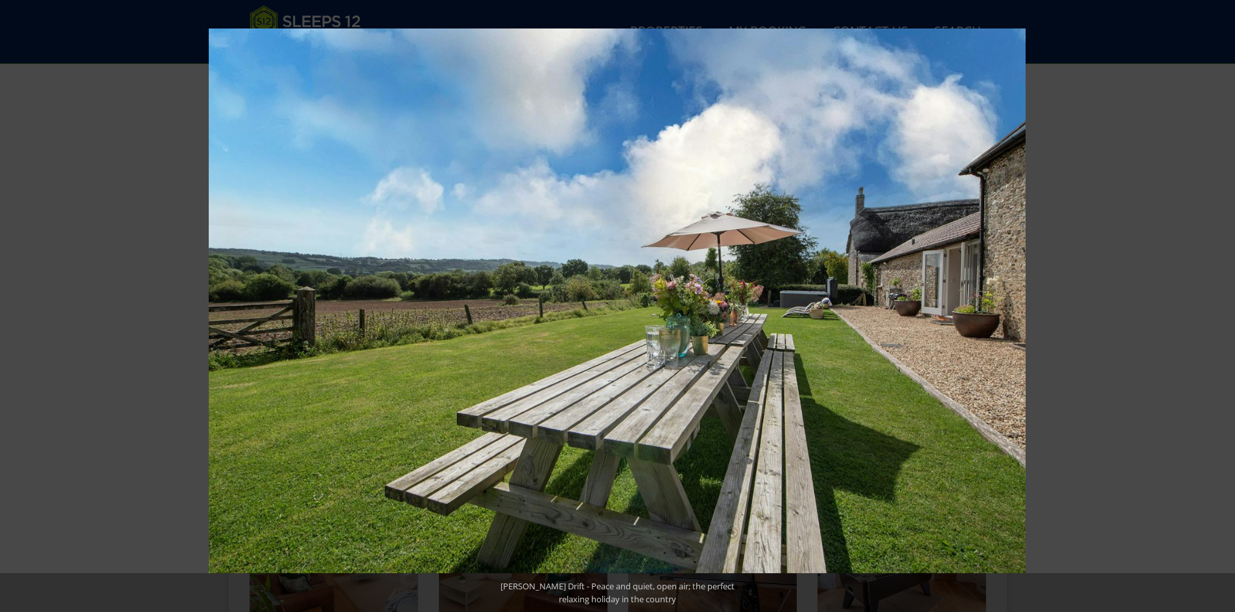
click at [1222, 303] on button at bounding box center [1211, 306] width 45 height 65
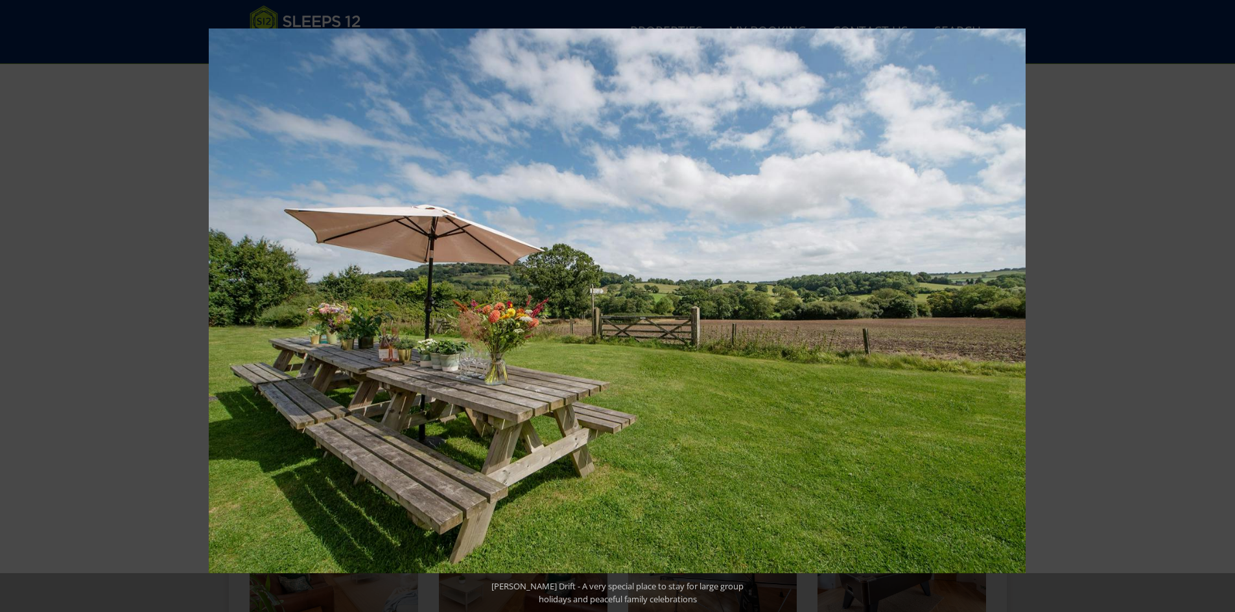
click at [1222, 303] on button at bounding box center [1211, 306] width 45 height 65
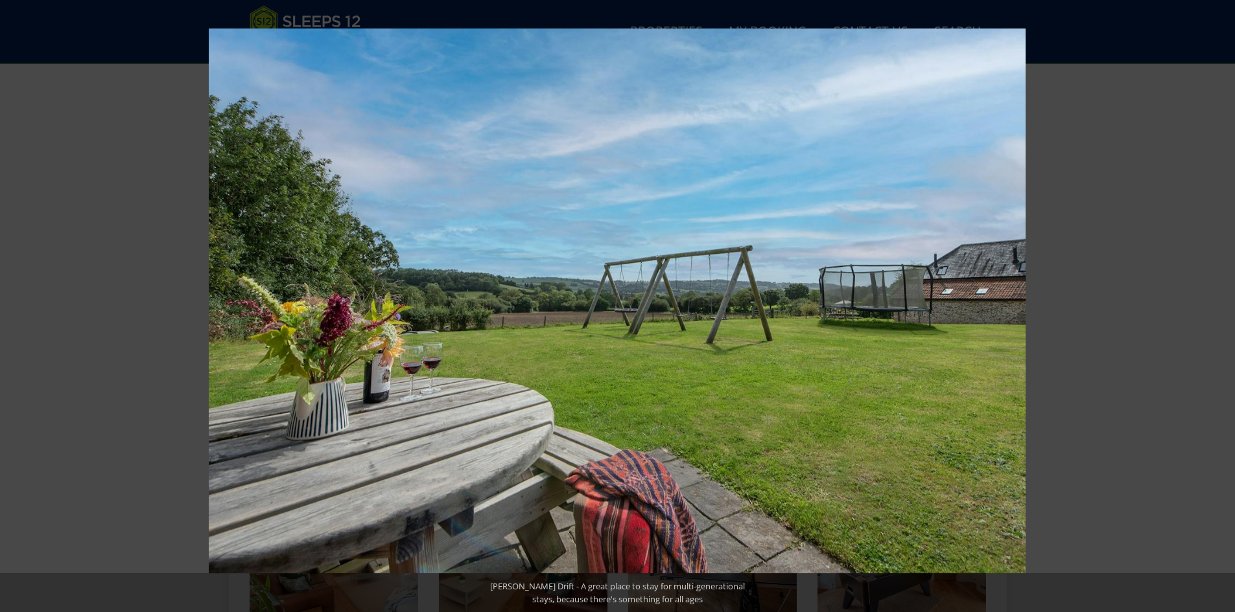
click at [1222, 303] on button at bounding box center [1211, 306] width 45 height 65
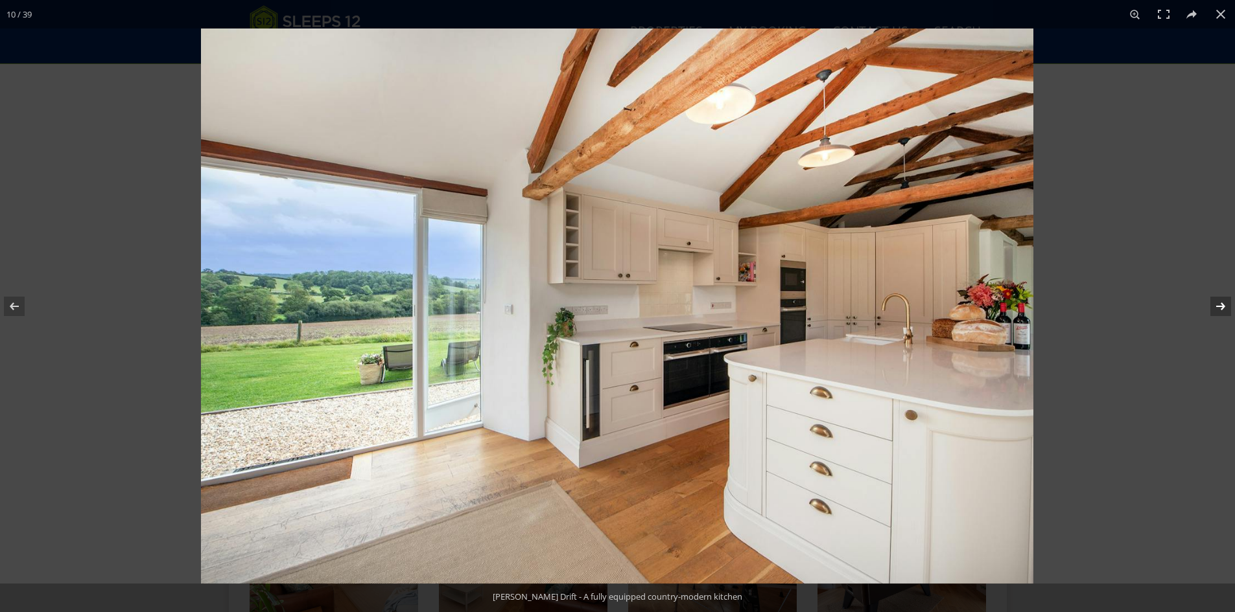
click at [1222, 308] on button at bounding box center [1211, 306] width 45 height 65
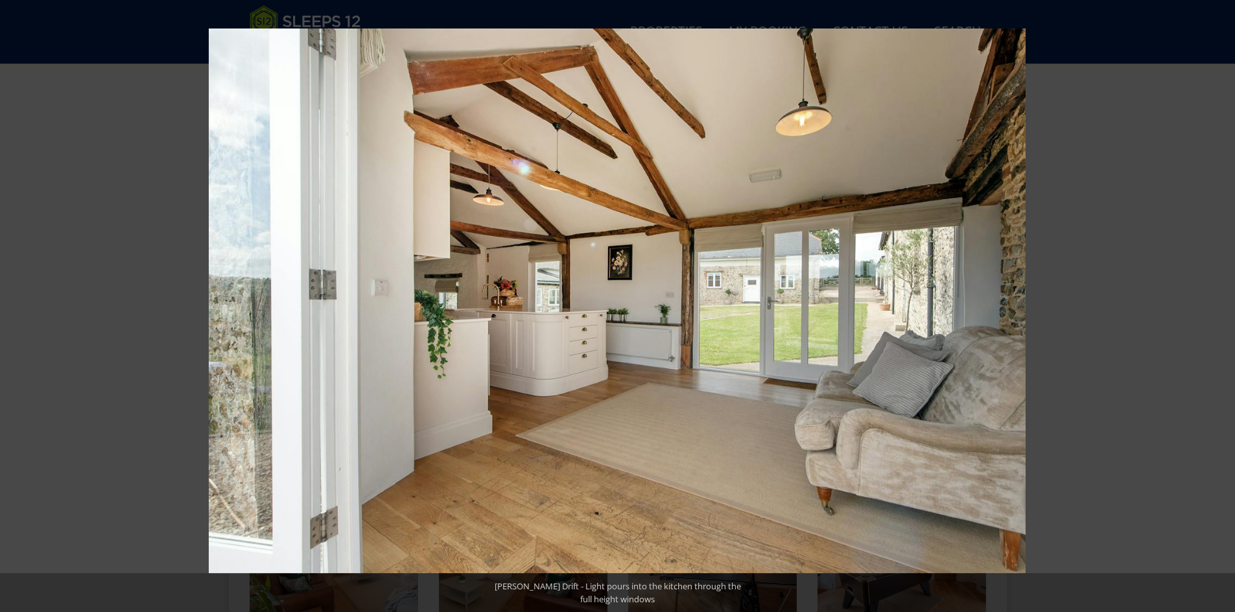
click at [1222, 308] on button at bounding box center [1211, 306] width 45 height 65
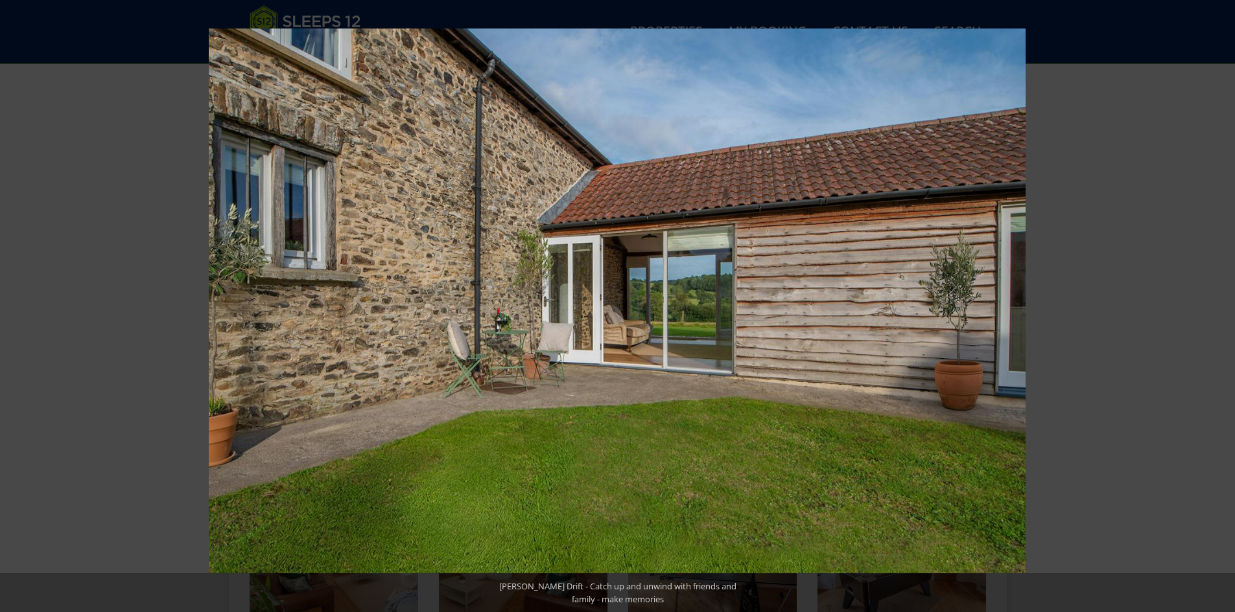
click at [1222, 308] on button at bounding box center [1211, 306] width 45 height 65
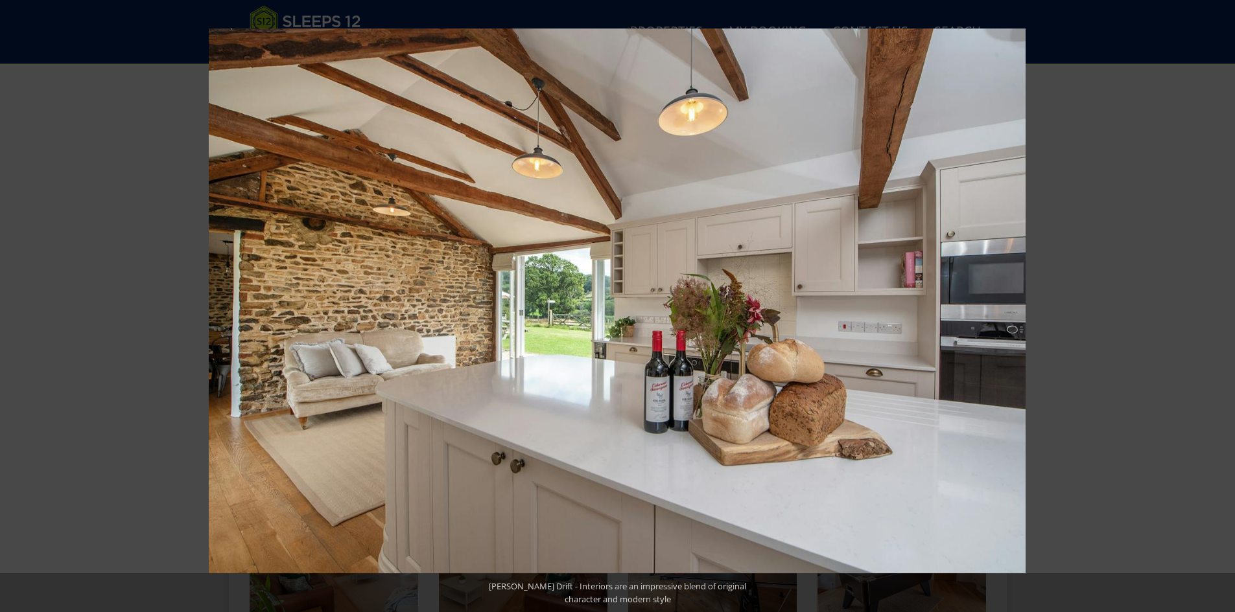
click at [1222, 308] on button at bounding box center [1211, 306] width 45 height 65
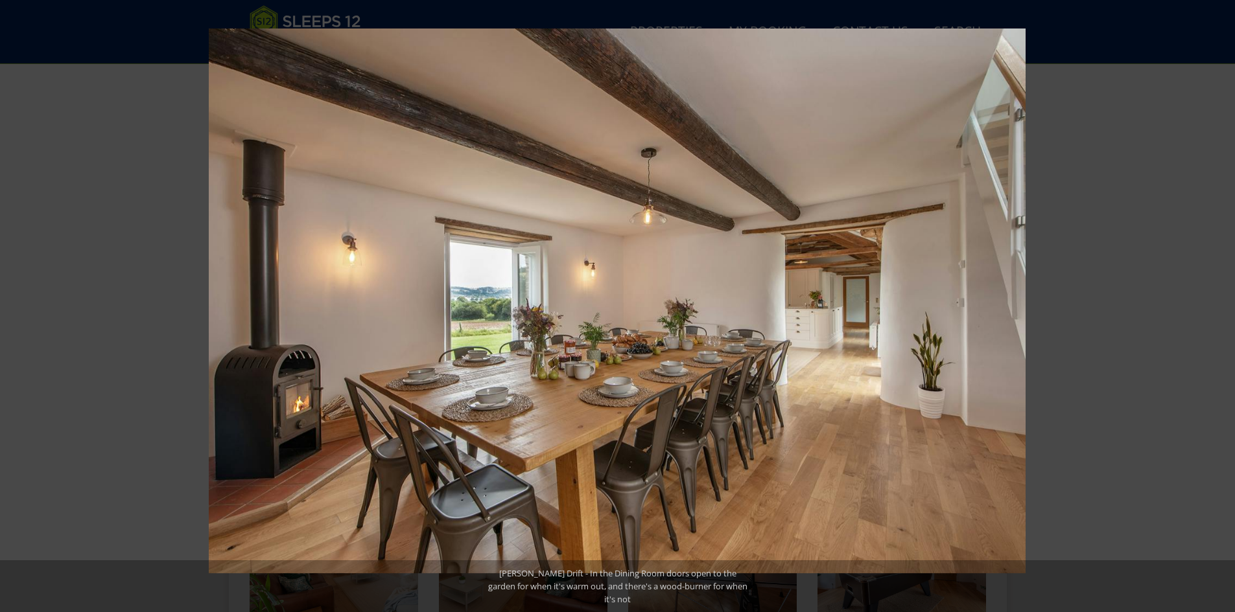
click at [1222, 308] on button at bounding box center [1211, 306] width 45 height 65
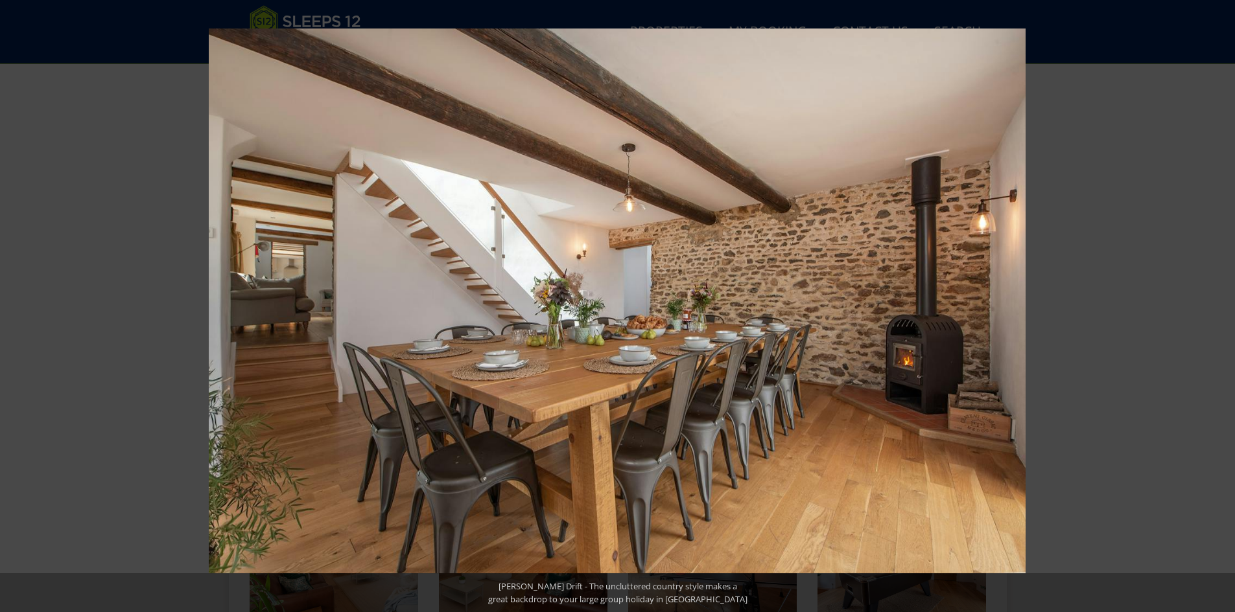
click at [1222, 308] on button at bounding box center [1211, 306] width 45 height 65
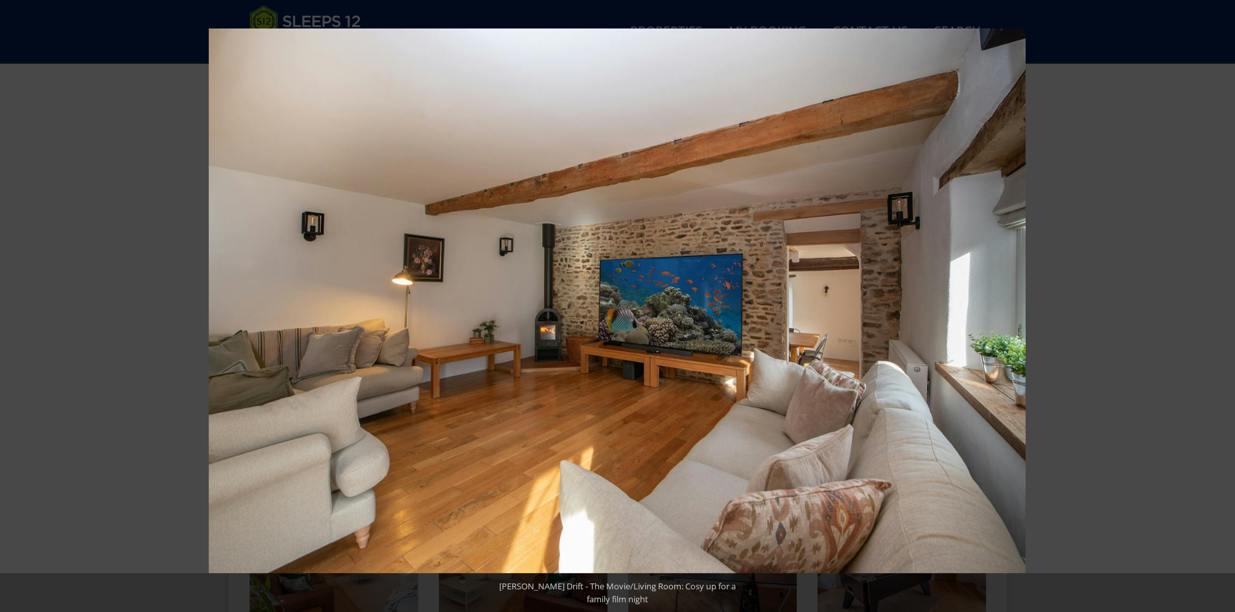
click at [1222, 308] on button at bounding box center [1211, 306] width 45 height 65
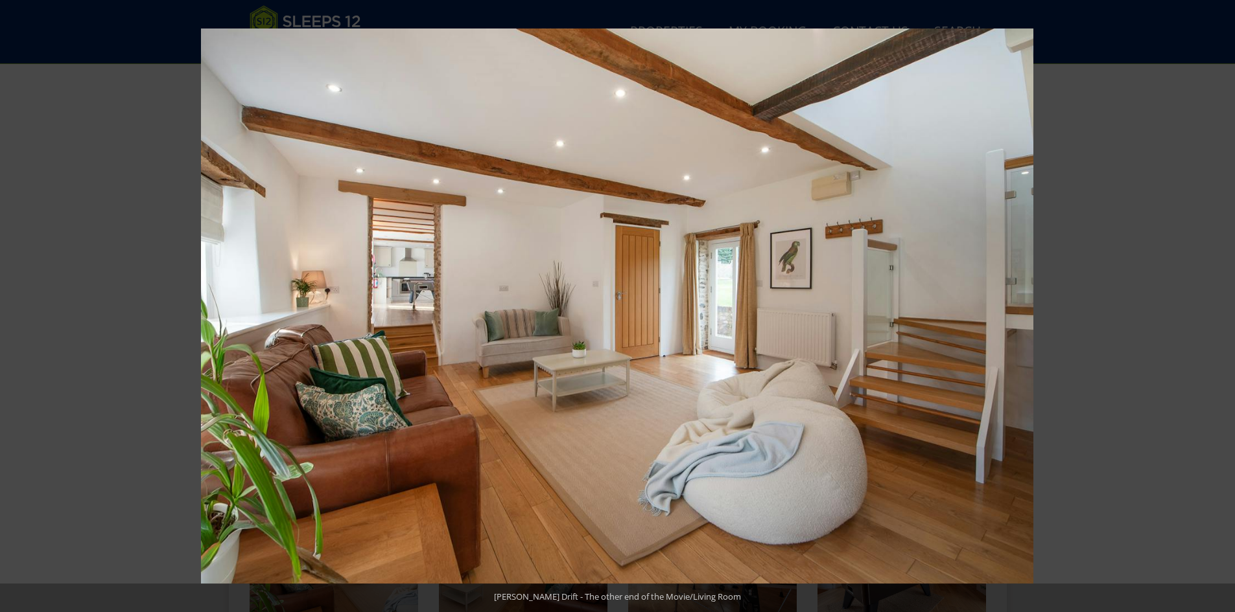
click at [1222, 308] on button at bounding box center [1211, 306] width 45 height 65
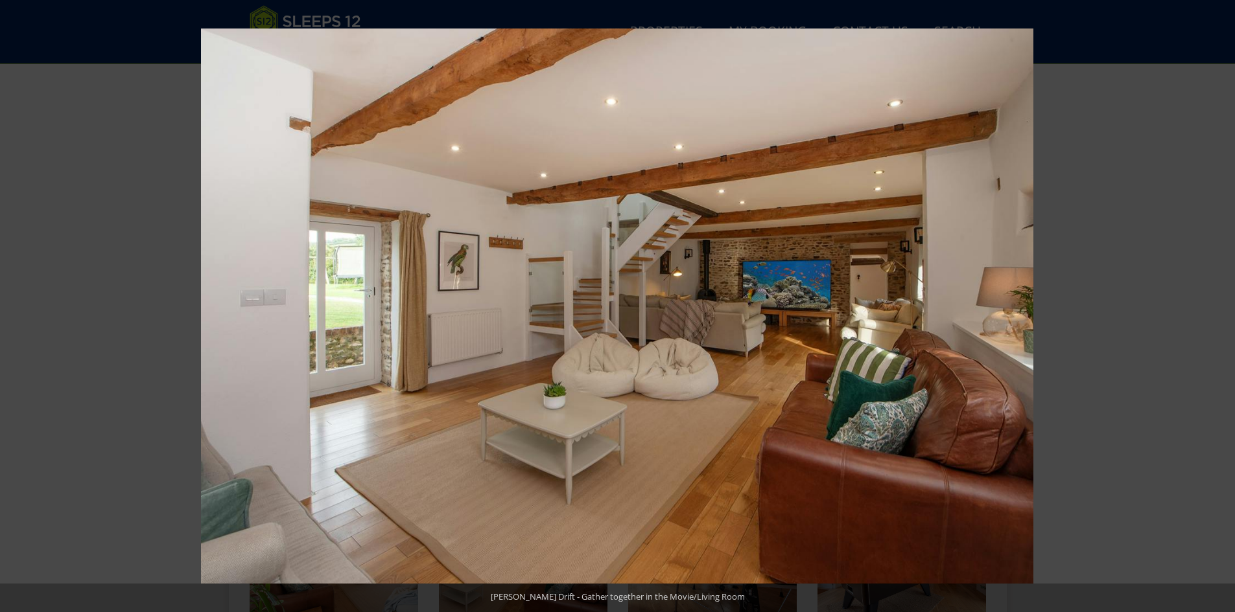
click at [1222, 308] on button at bounding box center [1211, 306] width 45 height 65
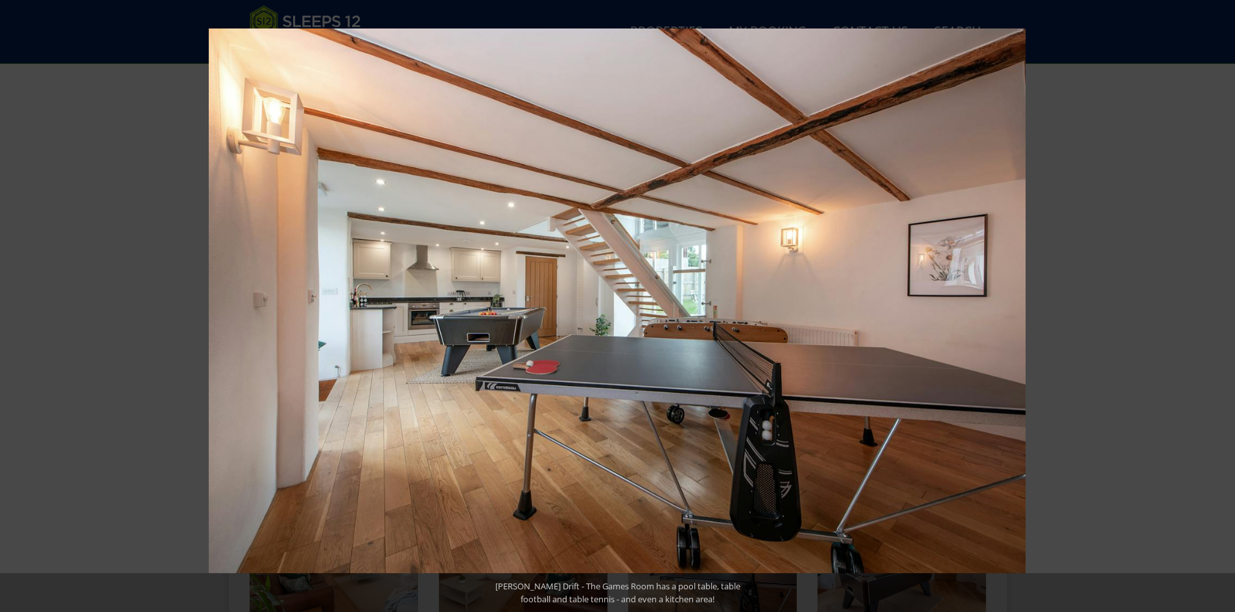
click at [1222, 308] on button at bounding box center [1211, 306] width 45 height 65
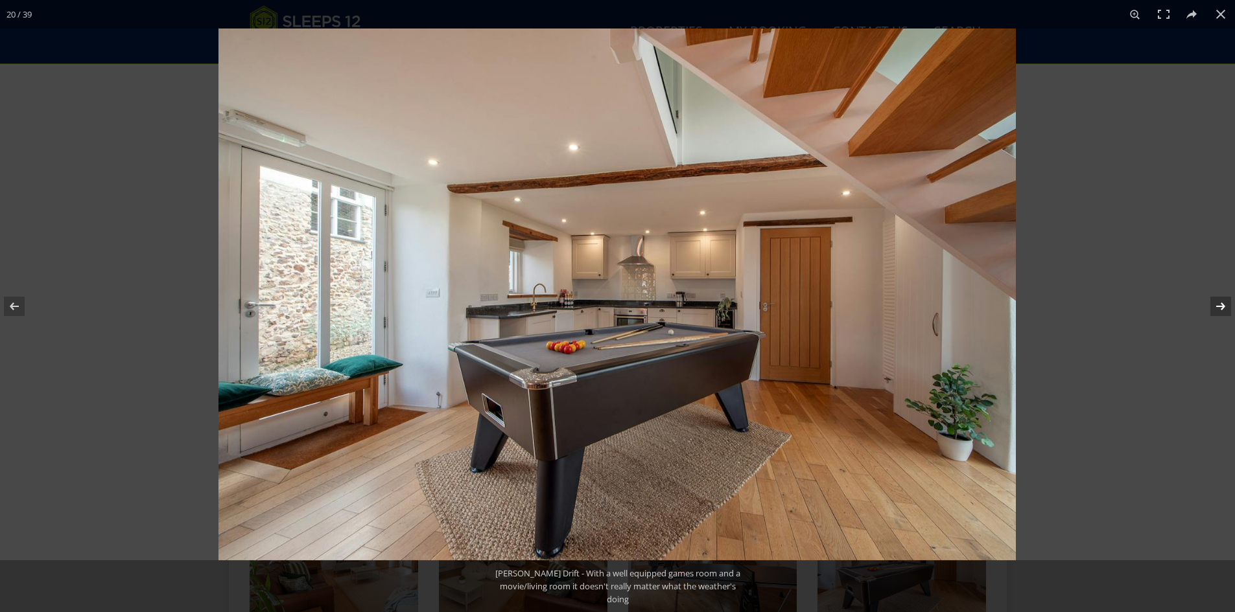
click at [1222, 306] on button at bounding box center [1211, 306] width 45 height 65
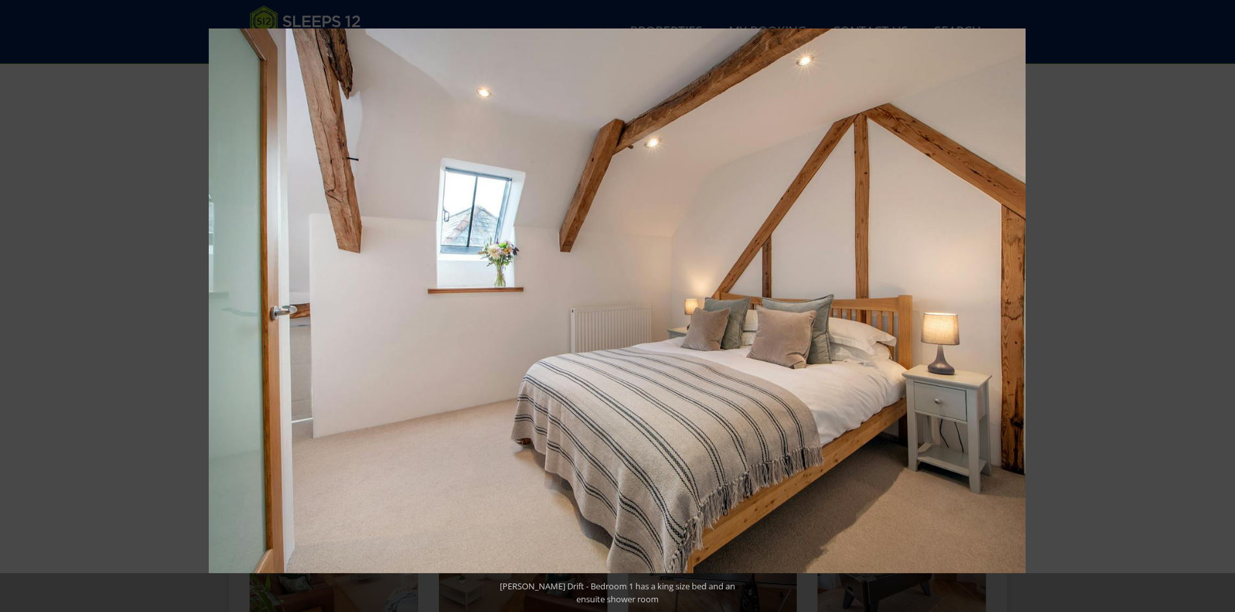
click at [1222, 306] on button at bounding box center [1211, 306] width 45 height 65
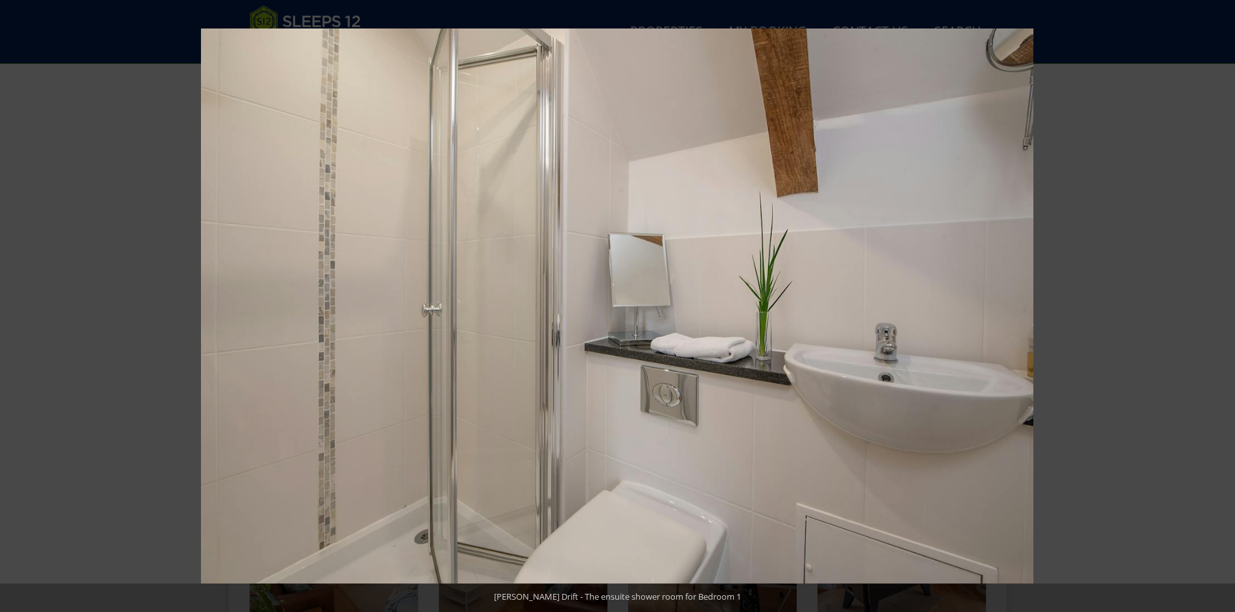
click at [1222, 306] on button at bounding box center [1211, 306] width 45 height 65
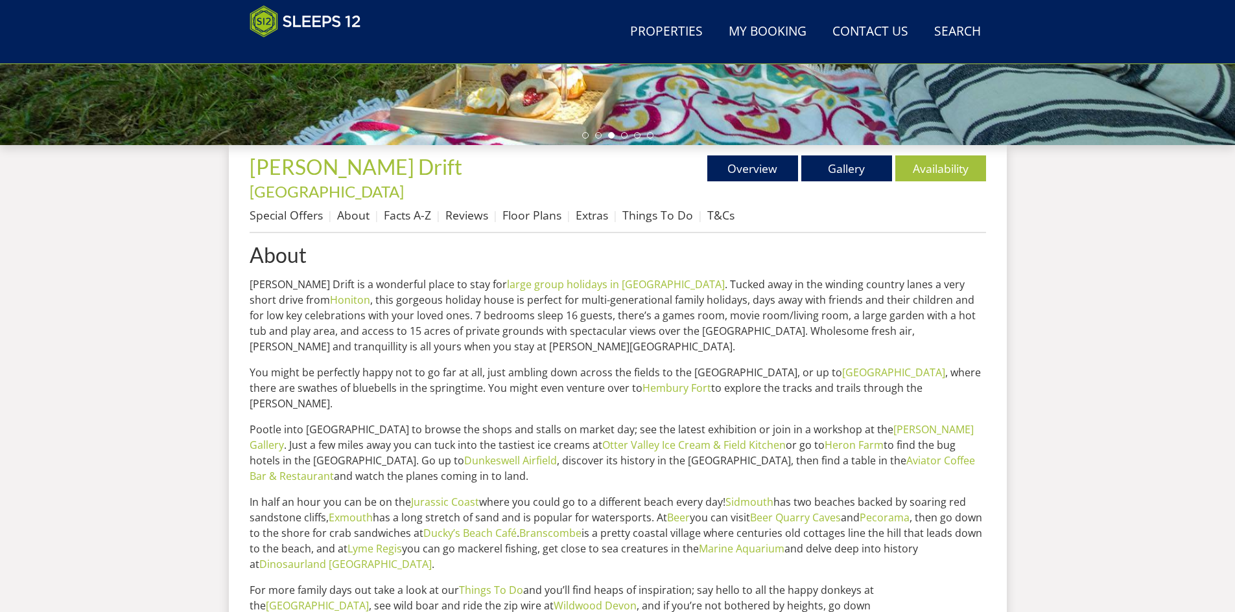
scroll to position [393, 0]
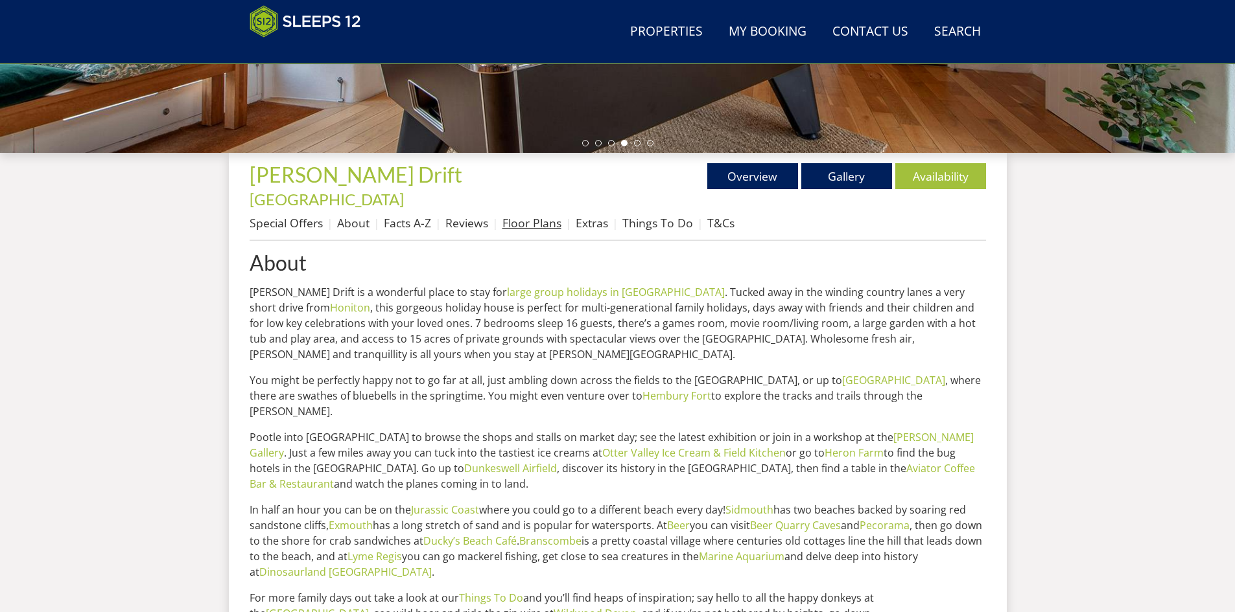
click at [528, 215] on link "Floor Plans" at bounding box center [531, 223] width 59 height 16
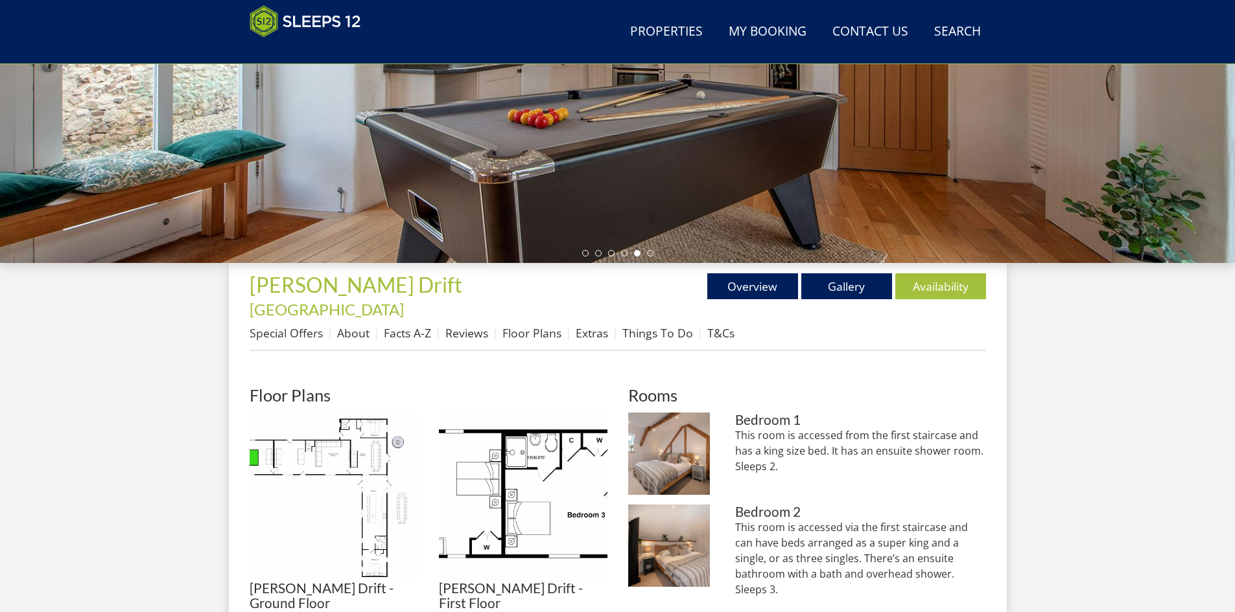
scroll to position [260, 0]
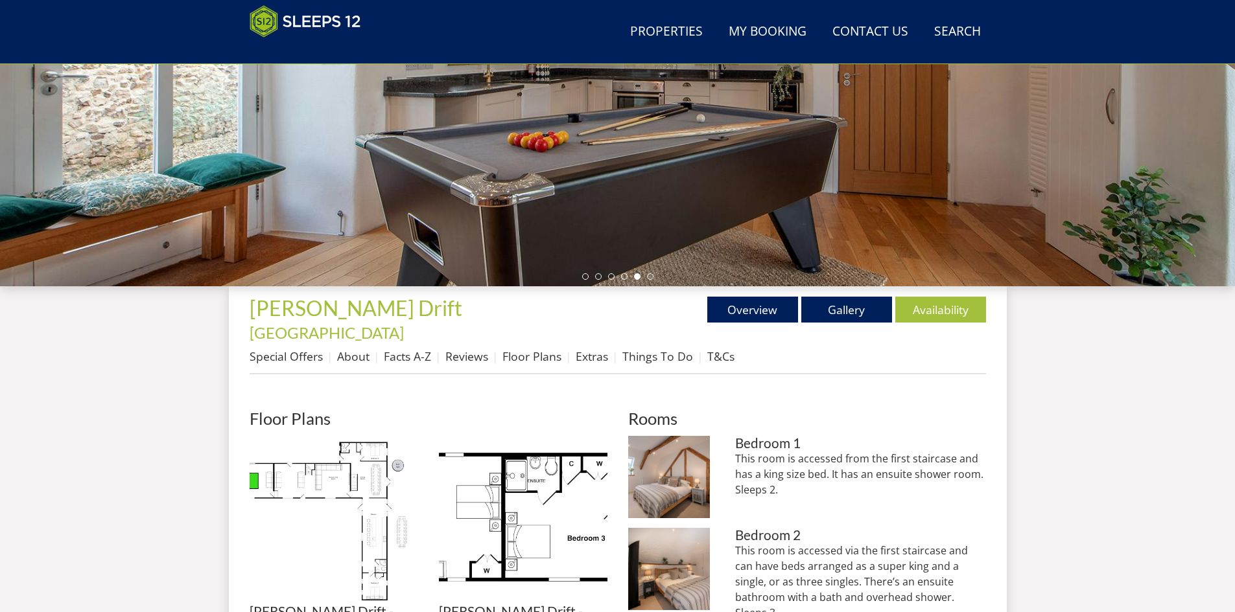
click at [286, 410] on h2 "Floor Plans" at bounding box center [429, 419] width 358 height 18
drag, startPoint x: 308, startPoint y: 598, endPoint x: 301, endPoint y: 596, distance: 8.0
click at [301, 605] on h3 "Meadows Drift - Ground Floor" at bounding box center [334, 620] width 169 height 30
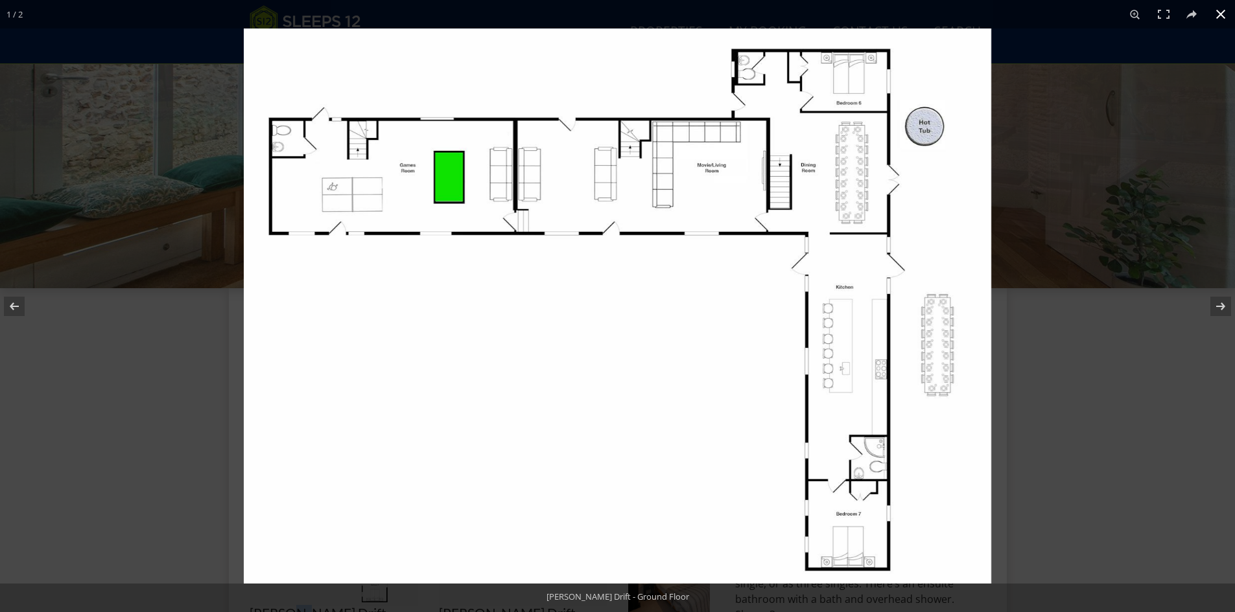
scroll to position [227, 0]
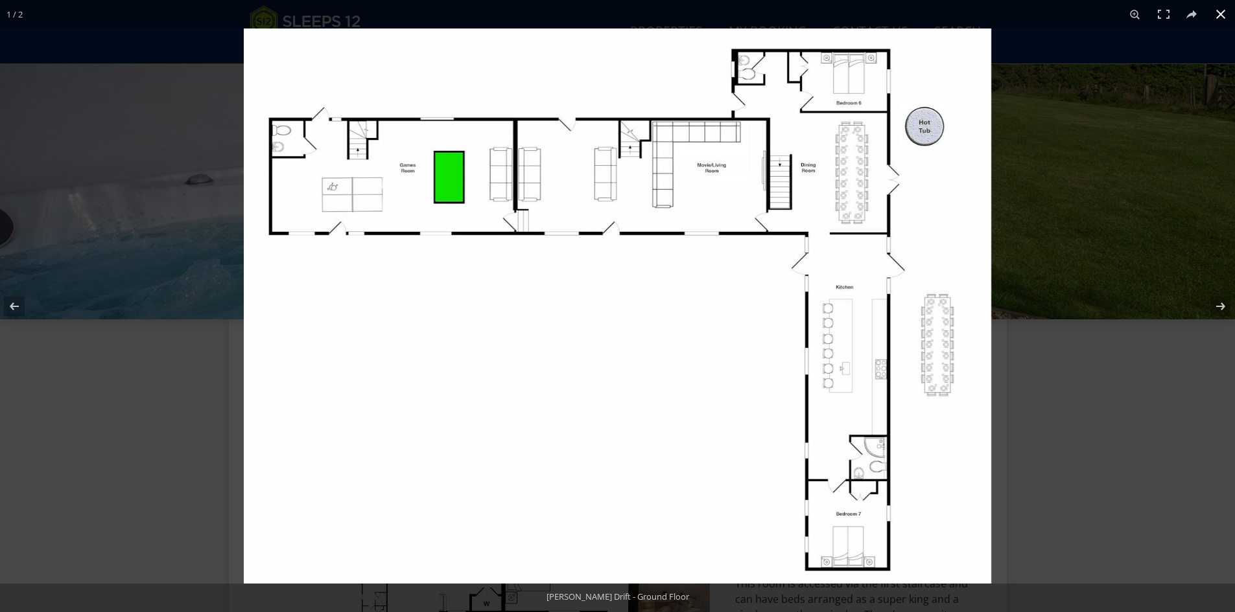
click at [157, 222] on div at bounding box center [617, 306] width 1235 height 612
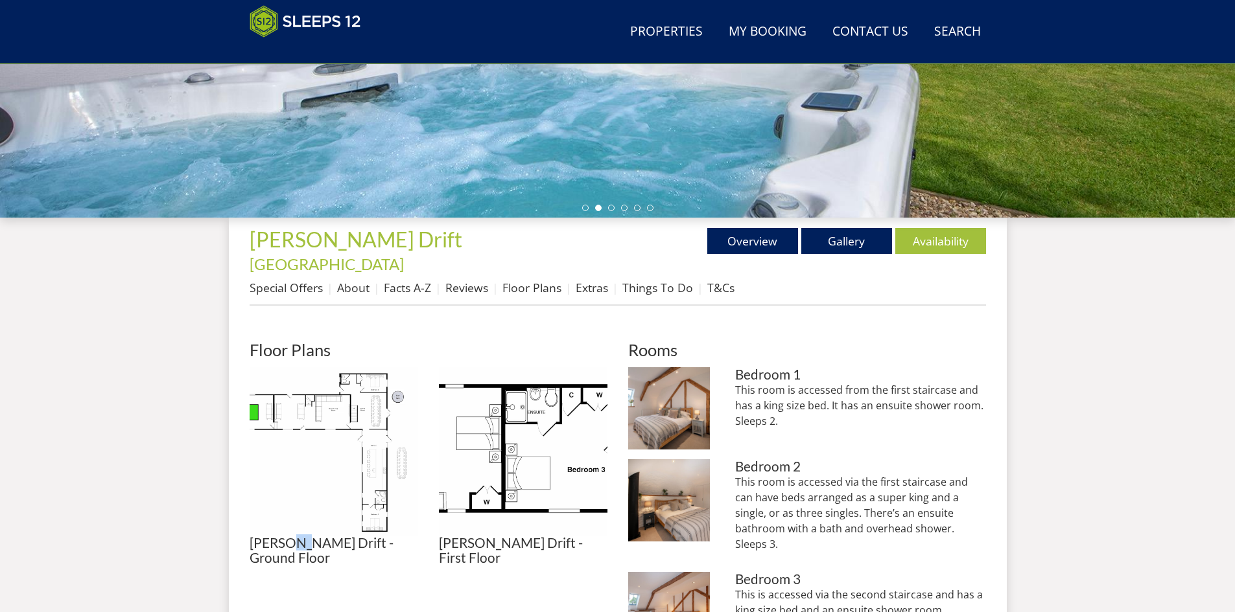
scroll to position [335, 0]
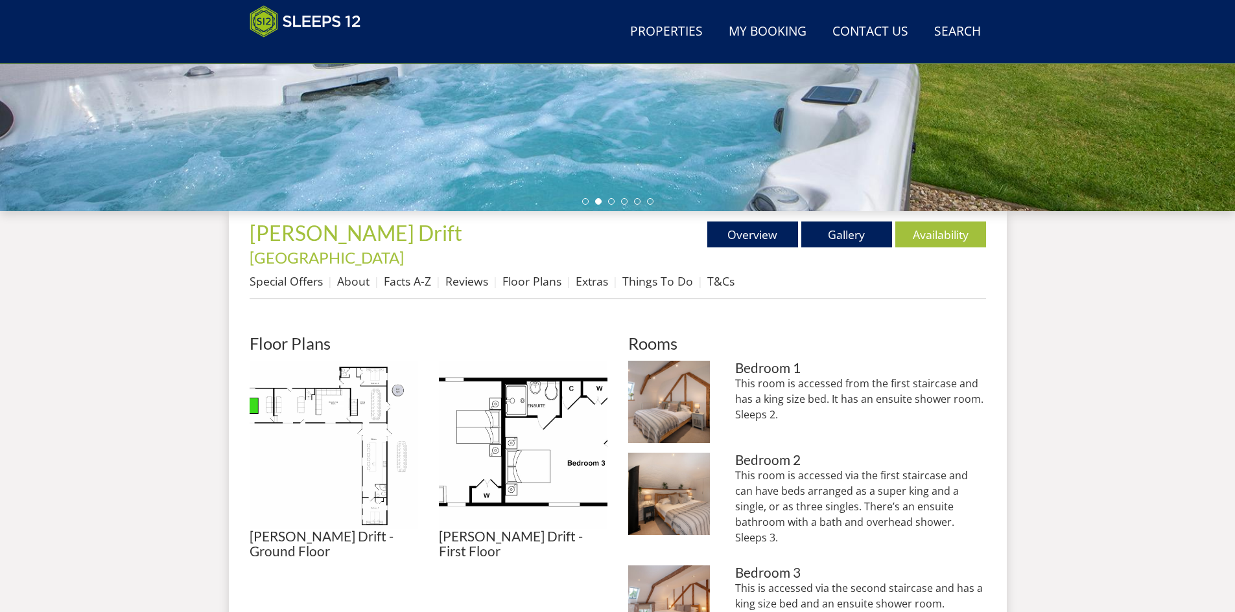
click at [541, 529] on h3 "Meadows Drift - First Floor" at bounding box center [523, 544] width 169 height 30
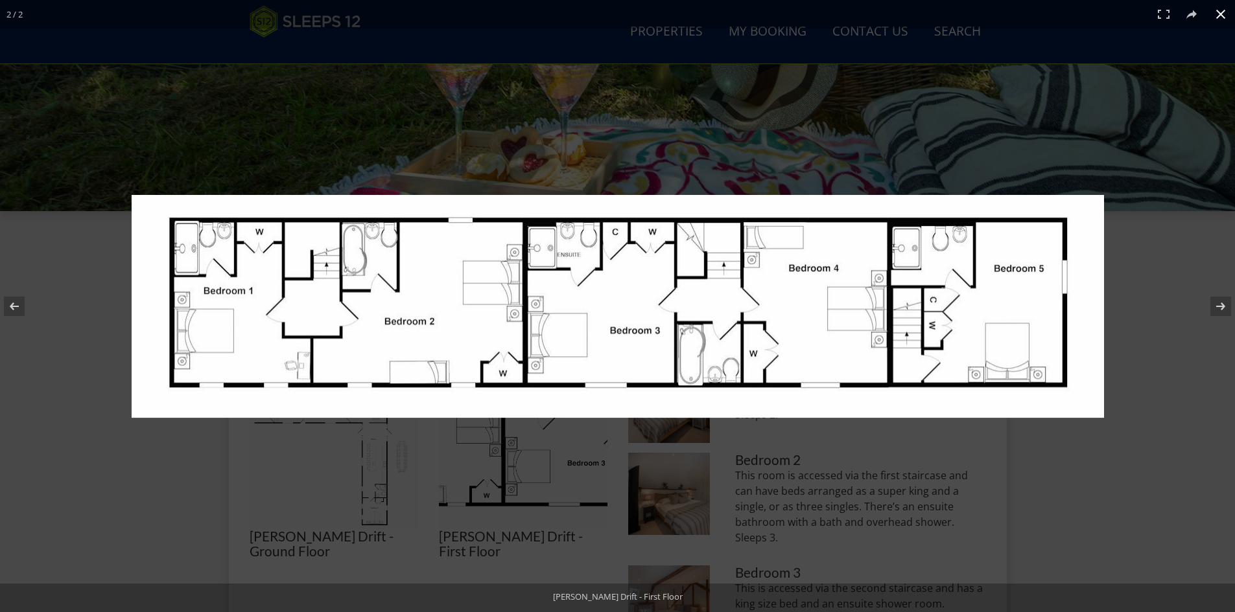
click at [91, 258] on div at bounding box center [617, 306] width 1235 height 612
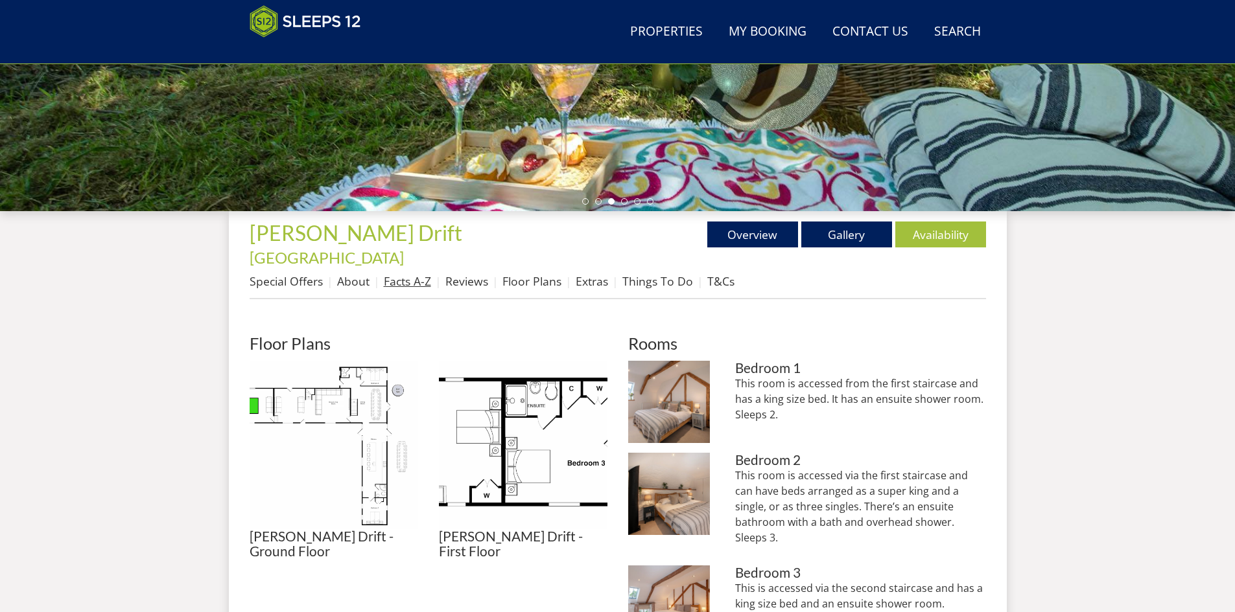
click at [406, 273] on link "Facts A-Z" at bounding box center [407, 281] width 47 height 16
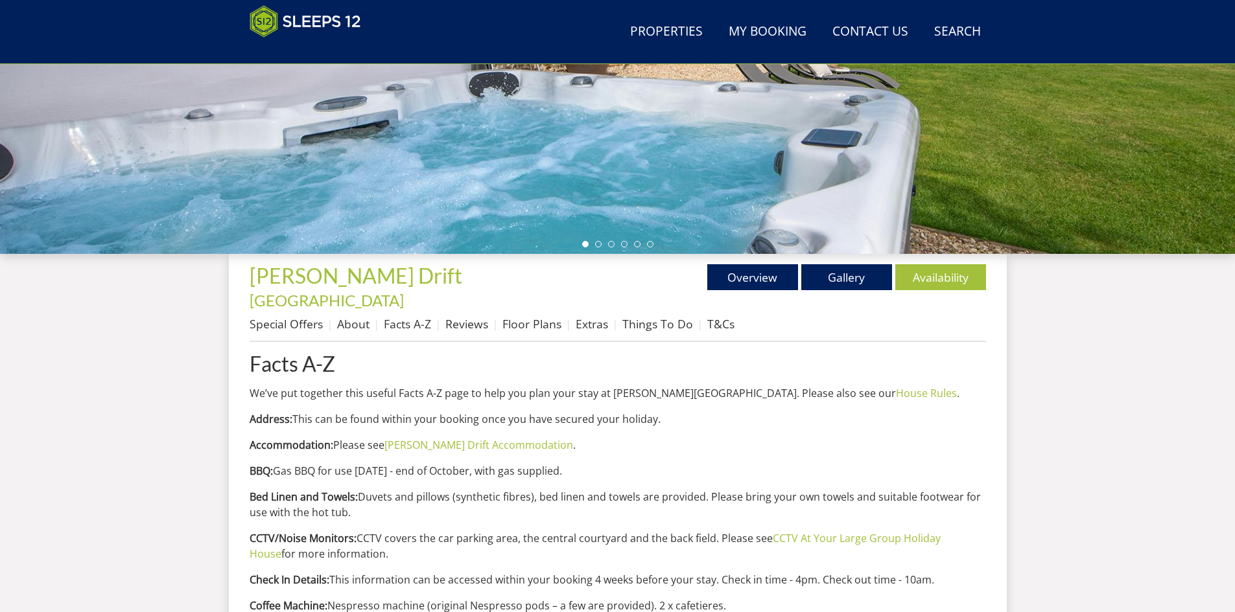
scroll to position [305, 0]
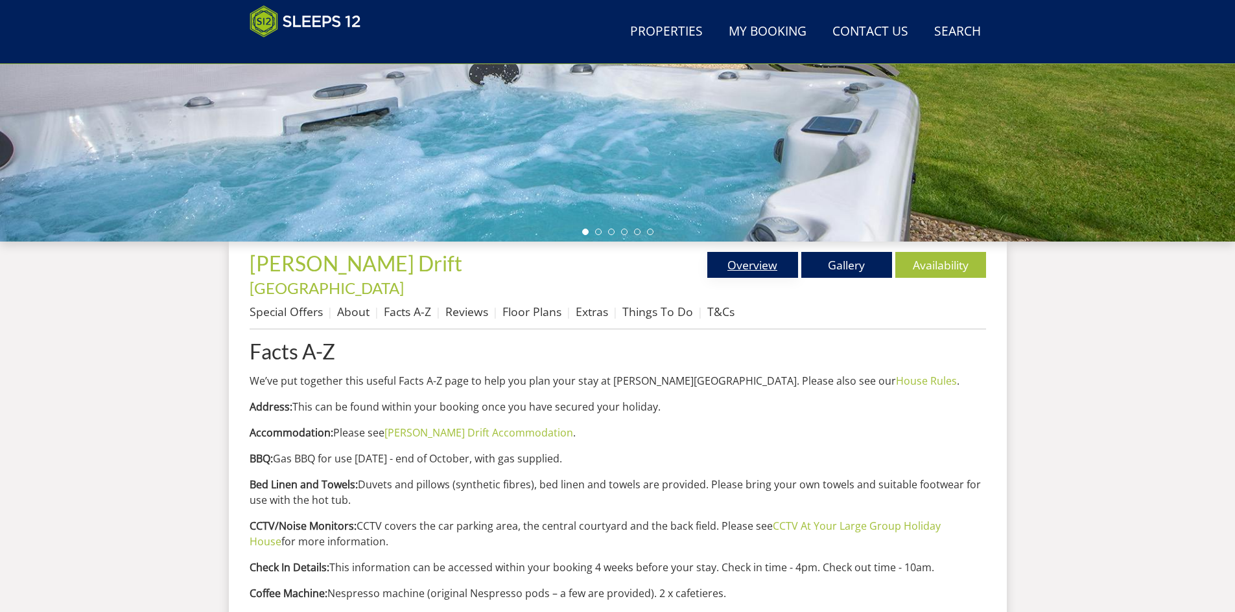
click at [766, 266] on link "Overview" at bounding box center [752, 265] width 91 height 26
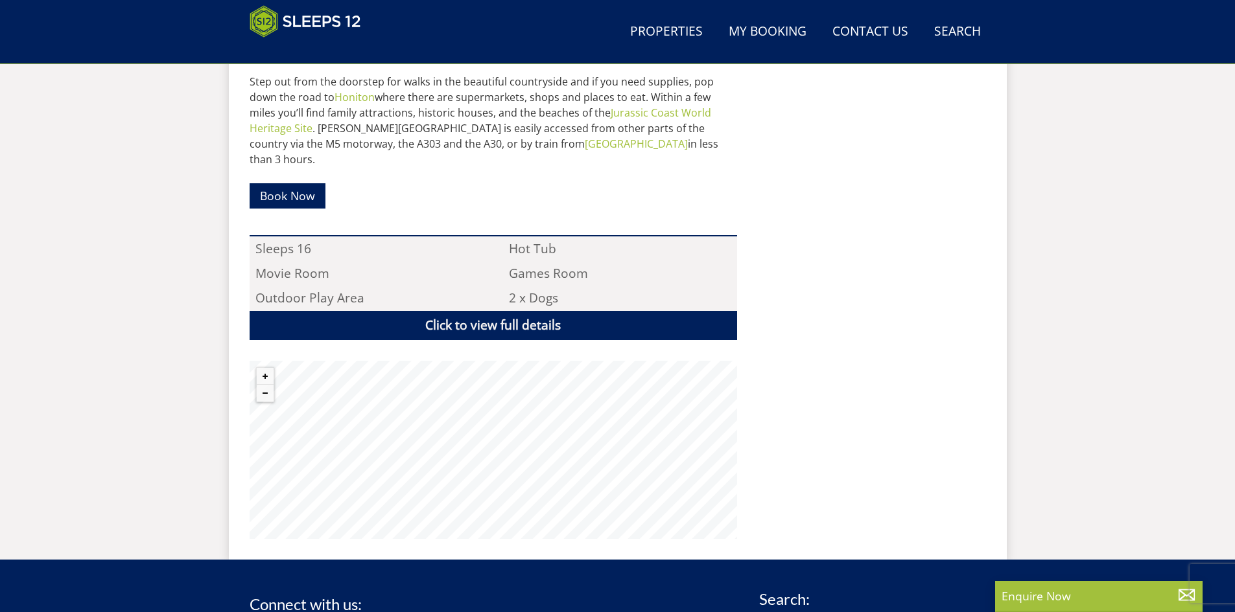
scroll to position [231, 0]
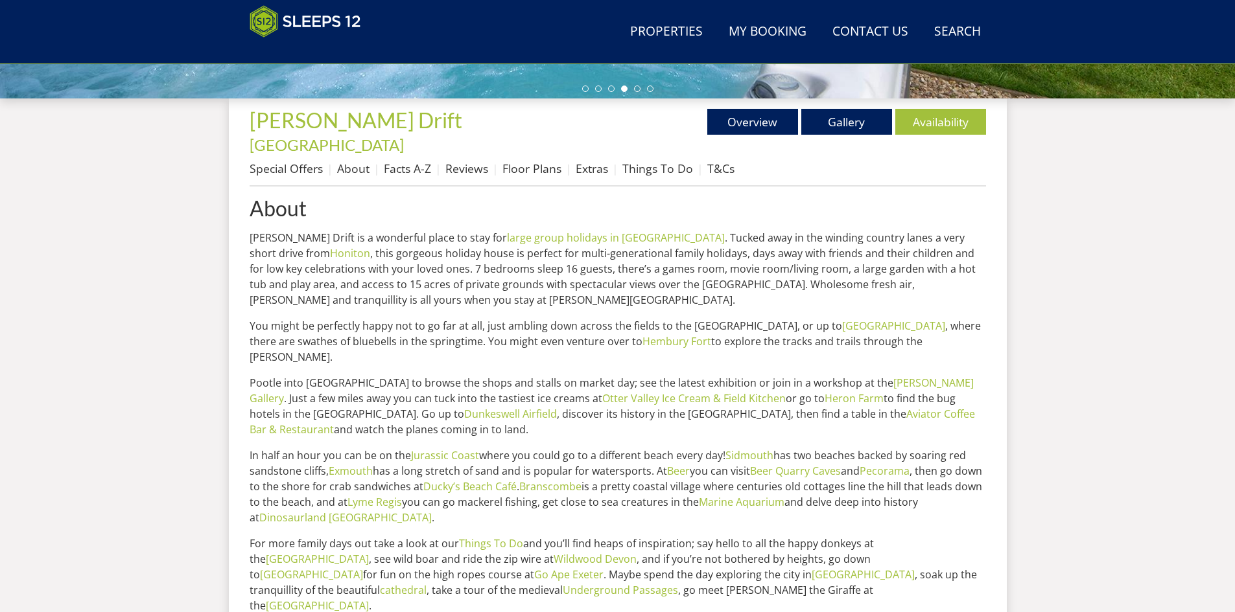
scroll to position [462, 0]
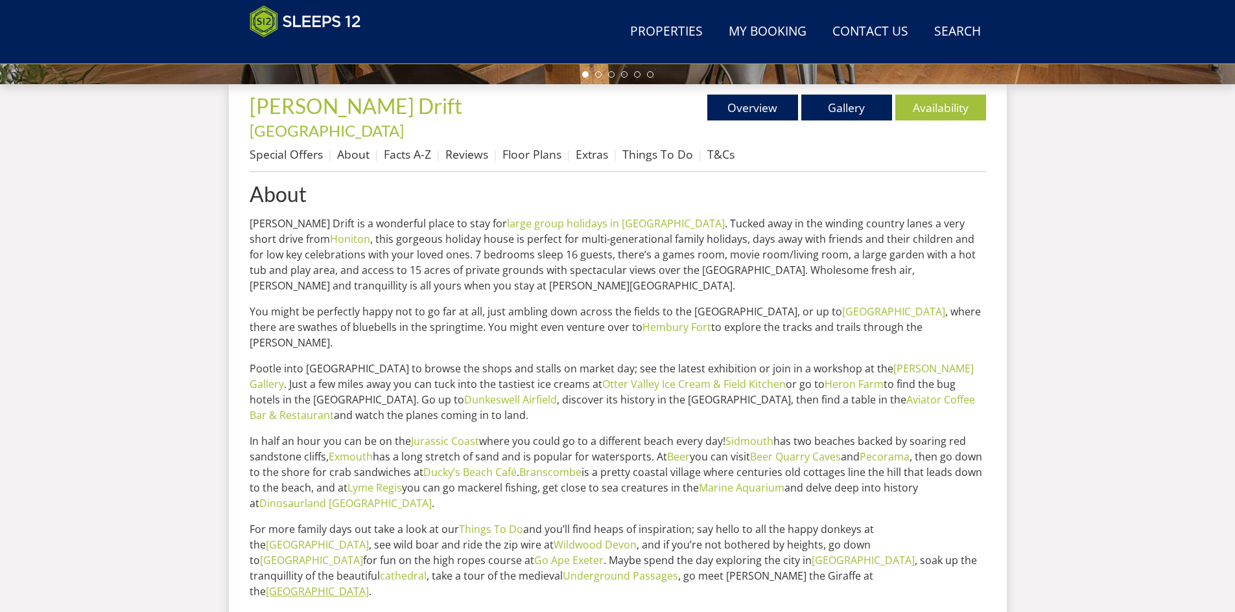
click at [369, 585] on link "[GEOGRAPHIC_DATA]" at bounding box center [317, 592] width 103 height 14
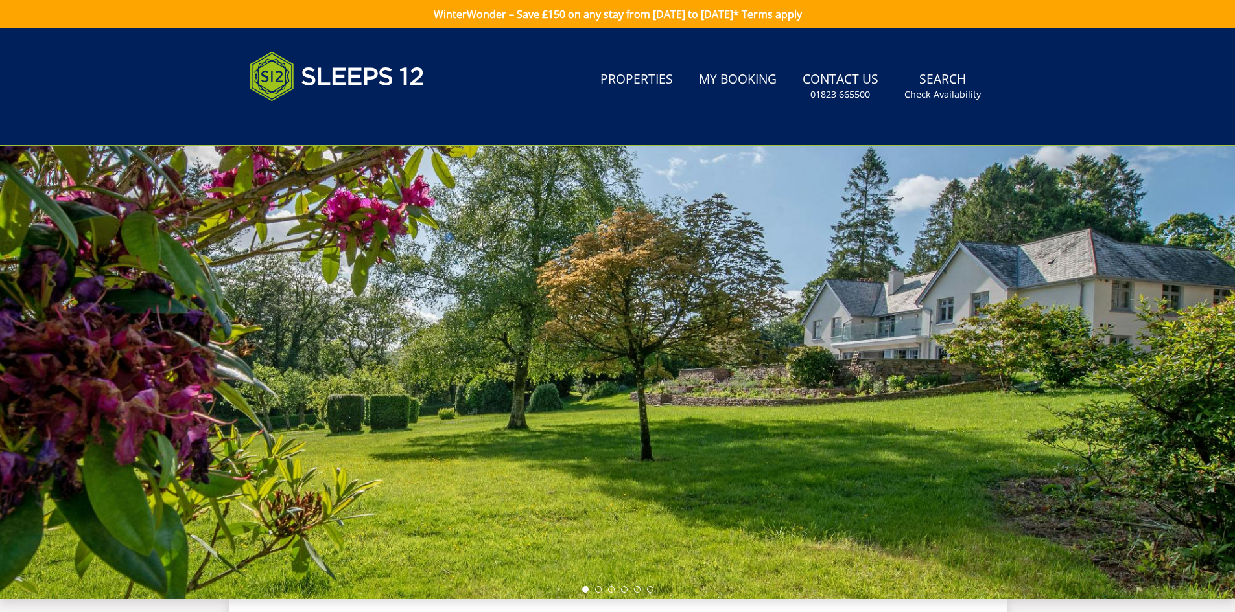
drag, startPoint x: 1234, startPoint y: 207, endPoint x: 1231, endPoint y: 285, distance: 77.2
click at [1231, 285] on div at bounding box center [617, 373] width 1235 height 454
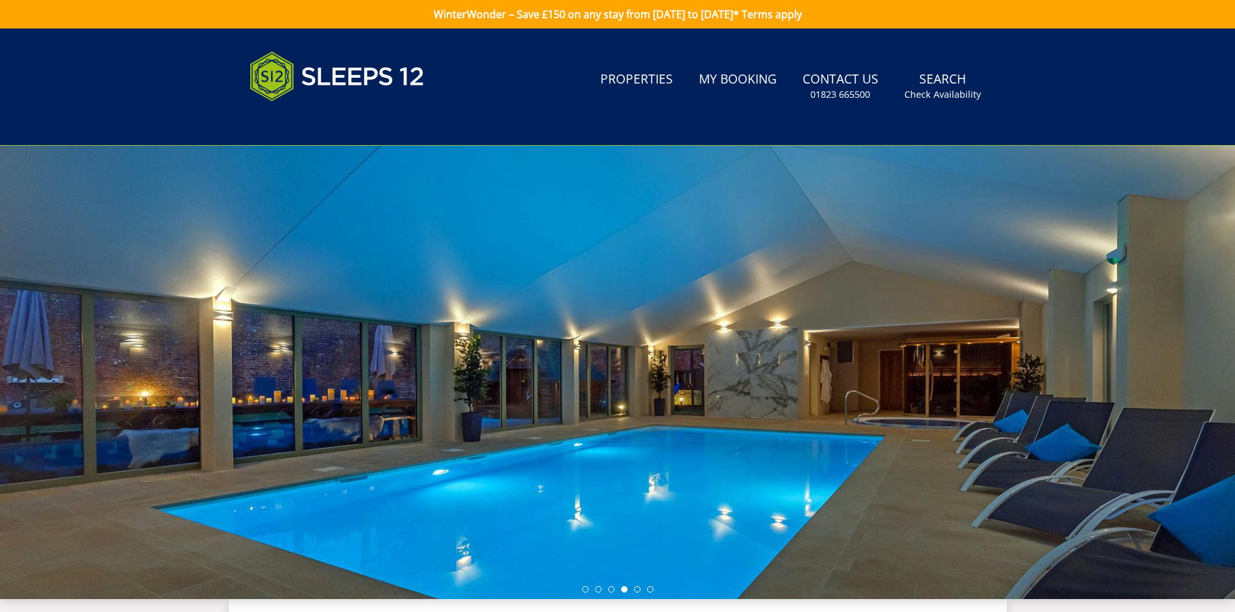
scroll to position [462, 0]
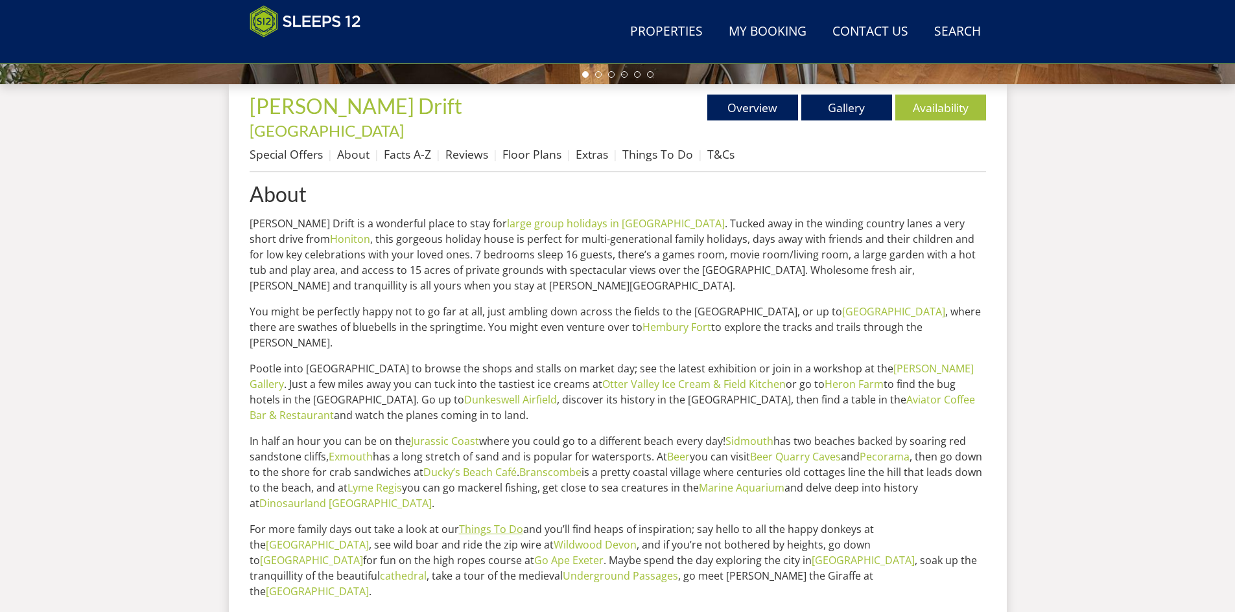
click at [500, 522] on link "Things To Do" at bounding box center [491, 529] width 64 height 14
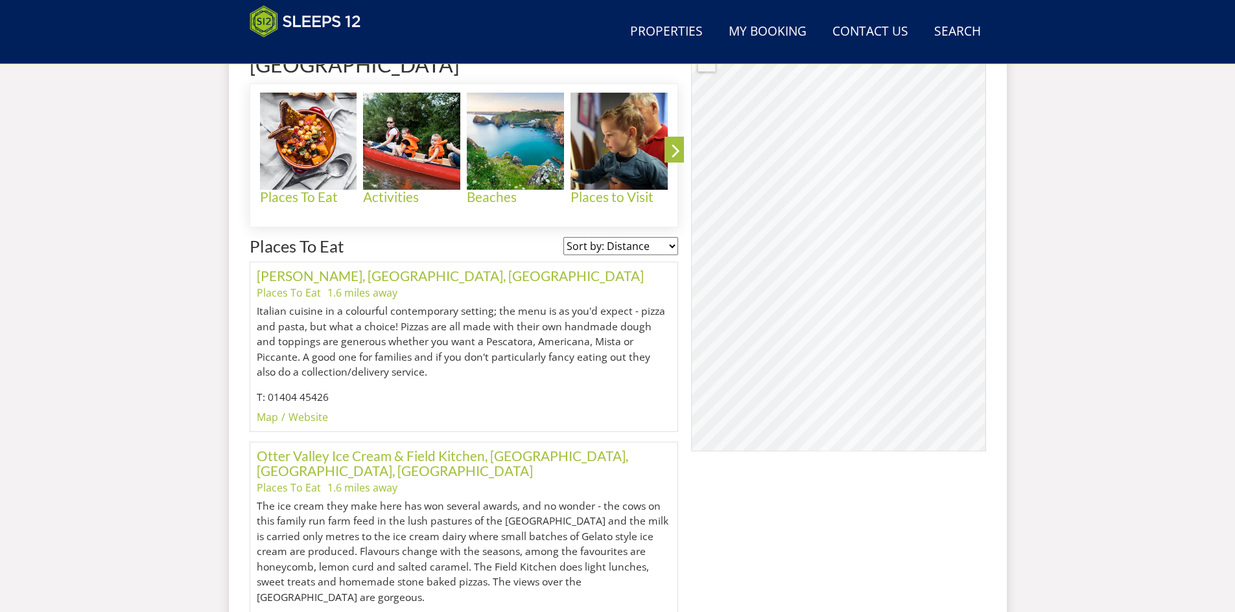
scroll to position [504, 0]
